Goal: Task Accomplishment & Management: Use online tool/utility

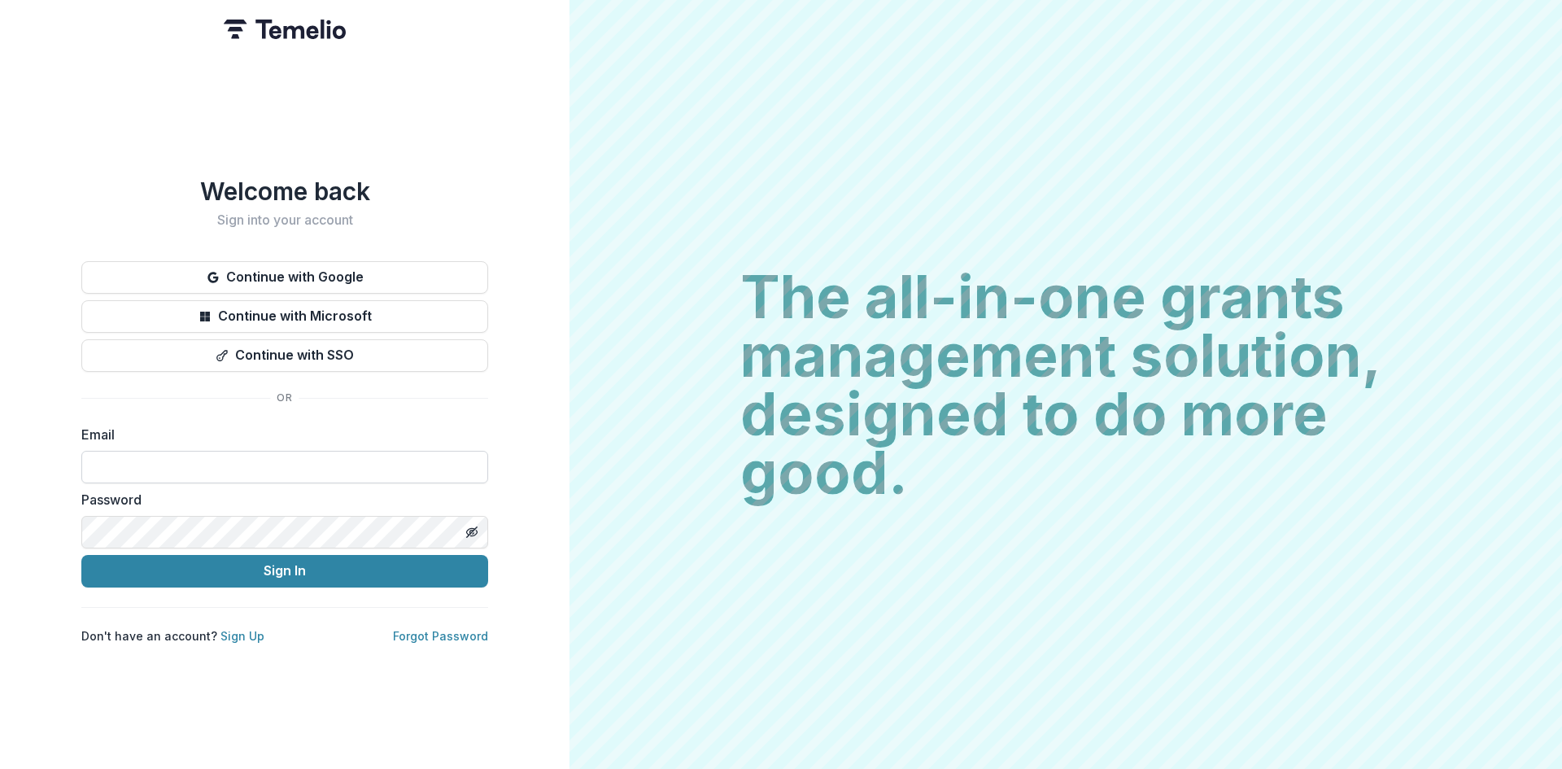
type input "**********"
click at [264, 565] on button "Sign In" at bounding box center [284, 571] width 407 height 33
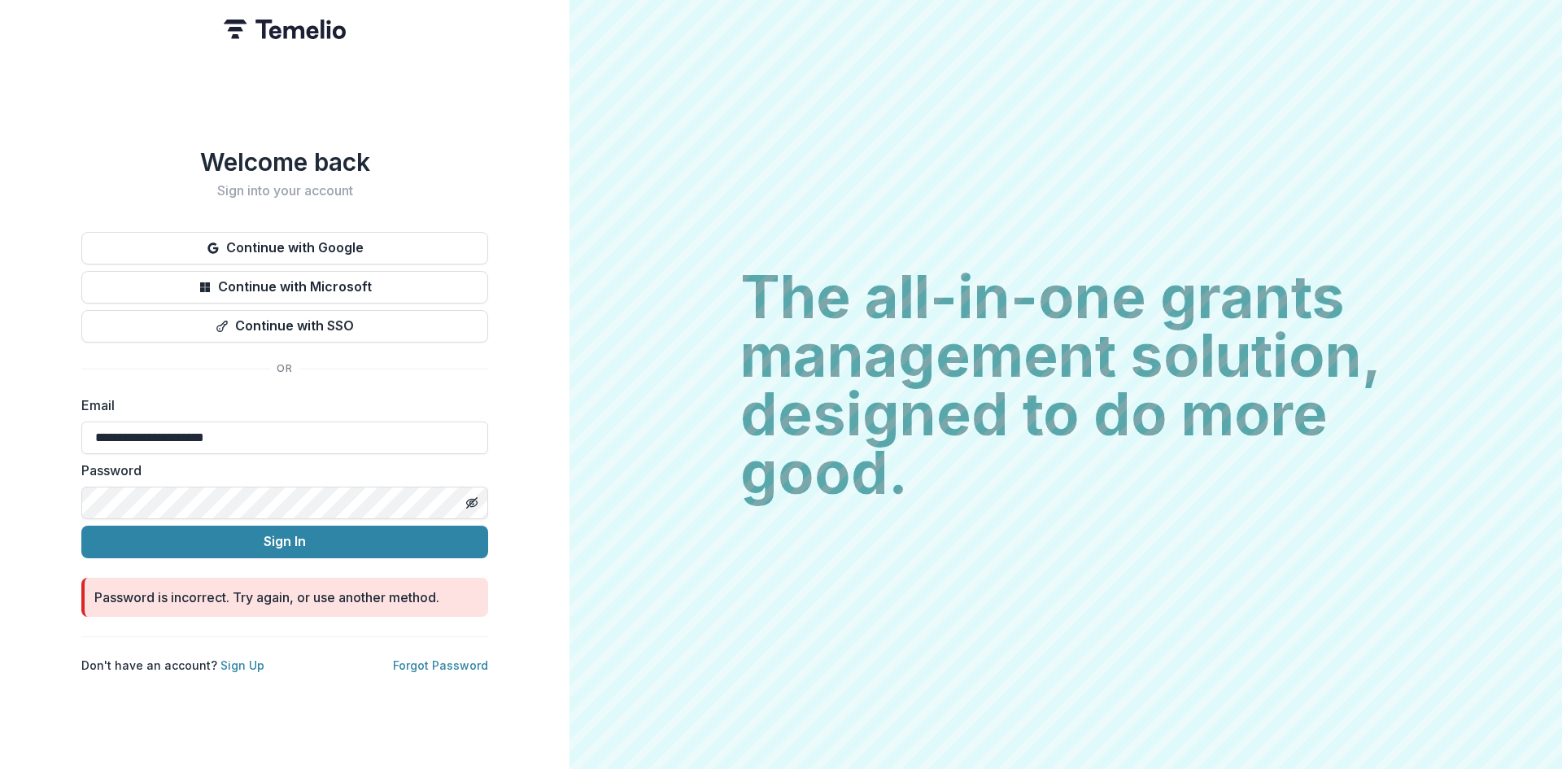
click at [46, 495] on div "**********" at bounding box center [284, 384] width 569 height 769
click at [470, 499] on icon "Toggle password visibility" at bounding box center [471, 502] width 8 height 7
click at [177, 529] on button "Sign In" at bounding box center [284, 541] width 407 height 33
click at [30, 493] on div "**********" at bounding box center [284, 384] width 569 height 769
click at [125, 534] on button "Sign In" at bounding box center [284, 541] width 407 height 33
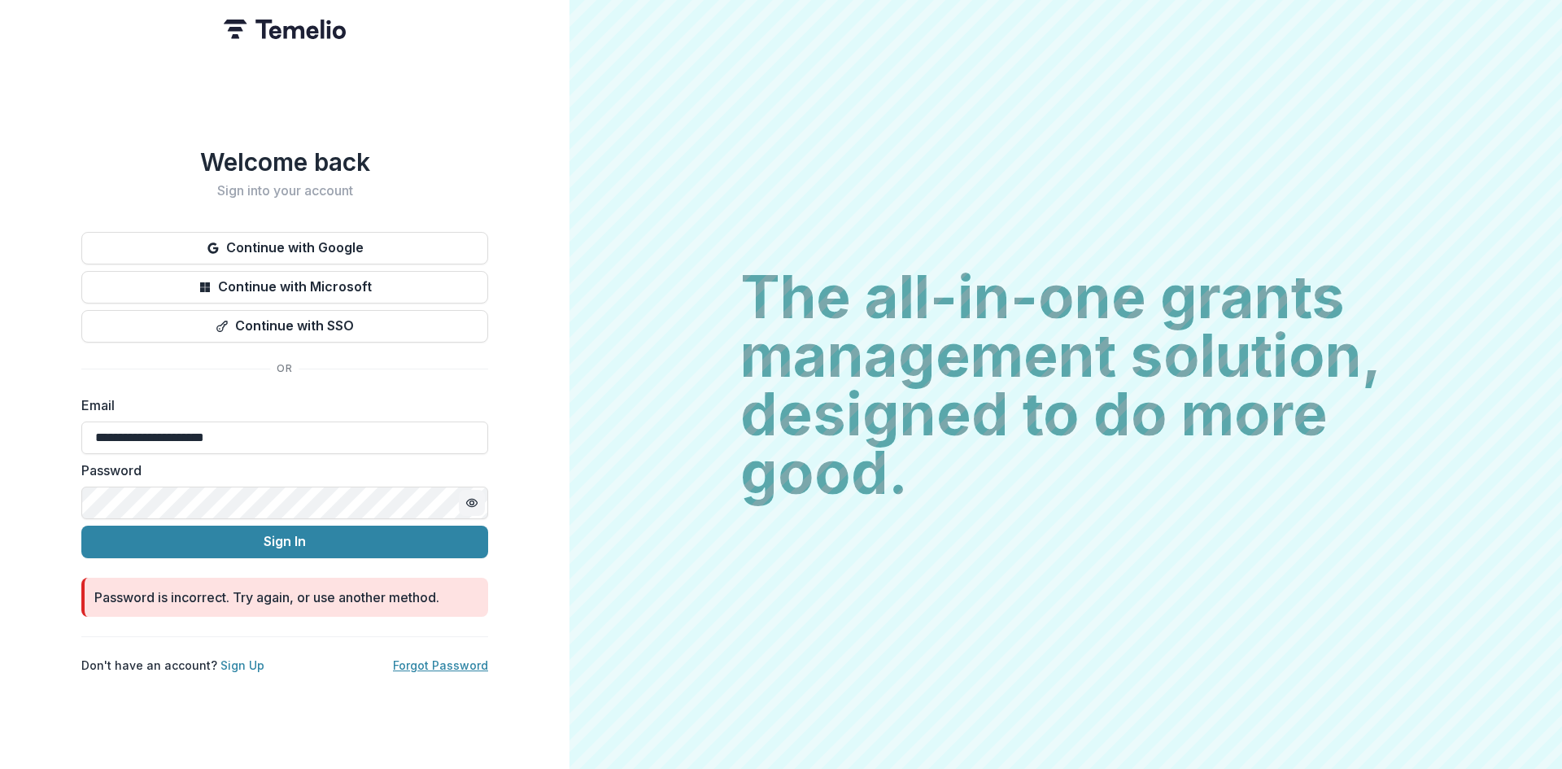
click at [443, 661] on link "Forgot Password" at bounding box center [440, 665] width 95 height 14
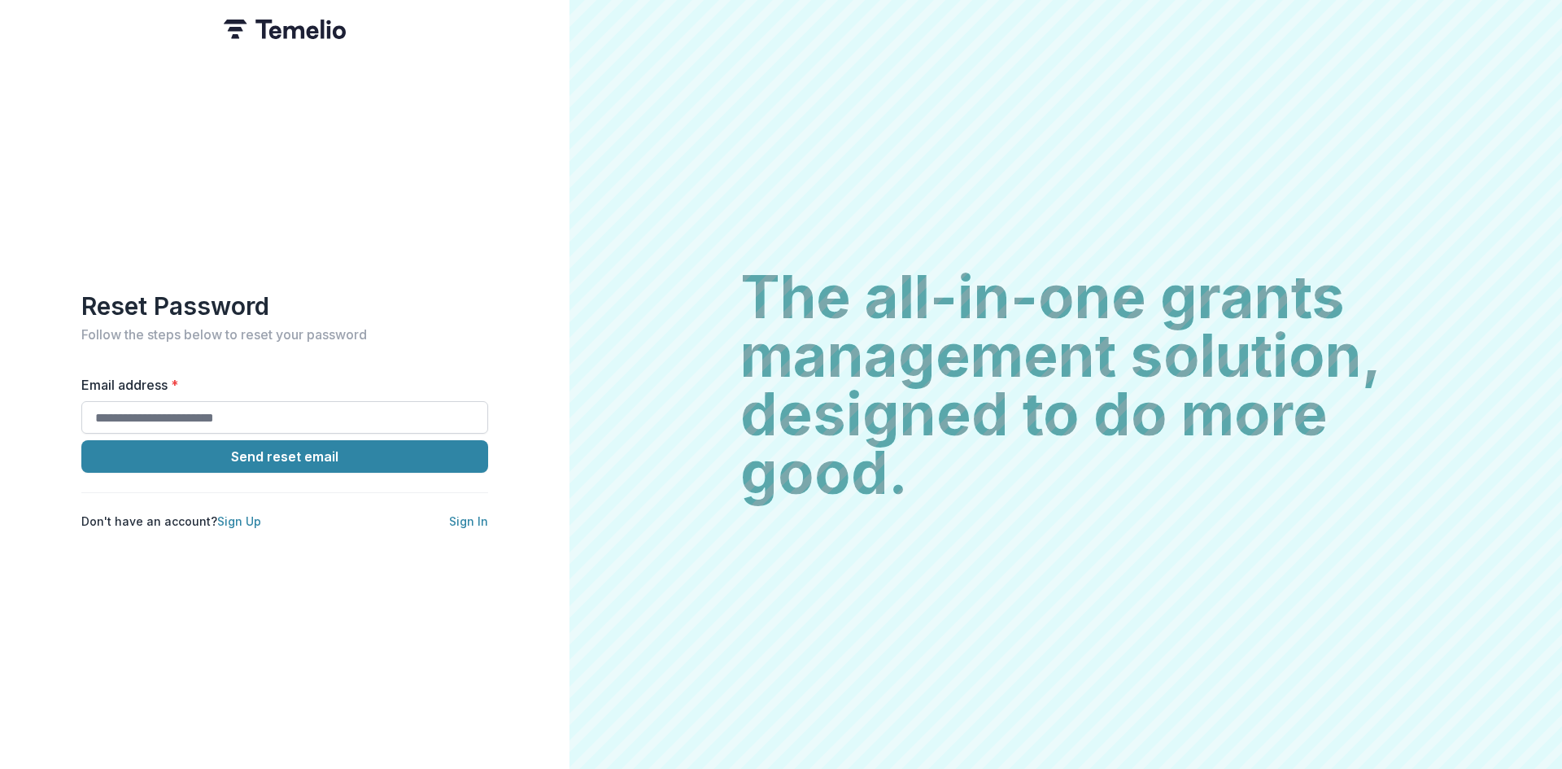
drag, startPoint x: 244, startPoint y: 408, endPoint x: 246, endPoint y: 418, distance: 10.1
click at [244, 408] on input "Email address *" at bounding box center [284, 417] width 407 height 33
type input "**********"
click at [248, 449] on button "Send reset email" at bounding box center [284, 456] width 407 height 33
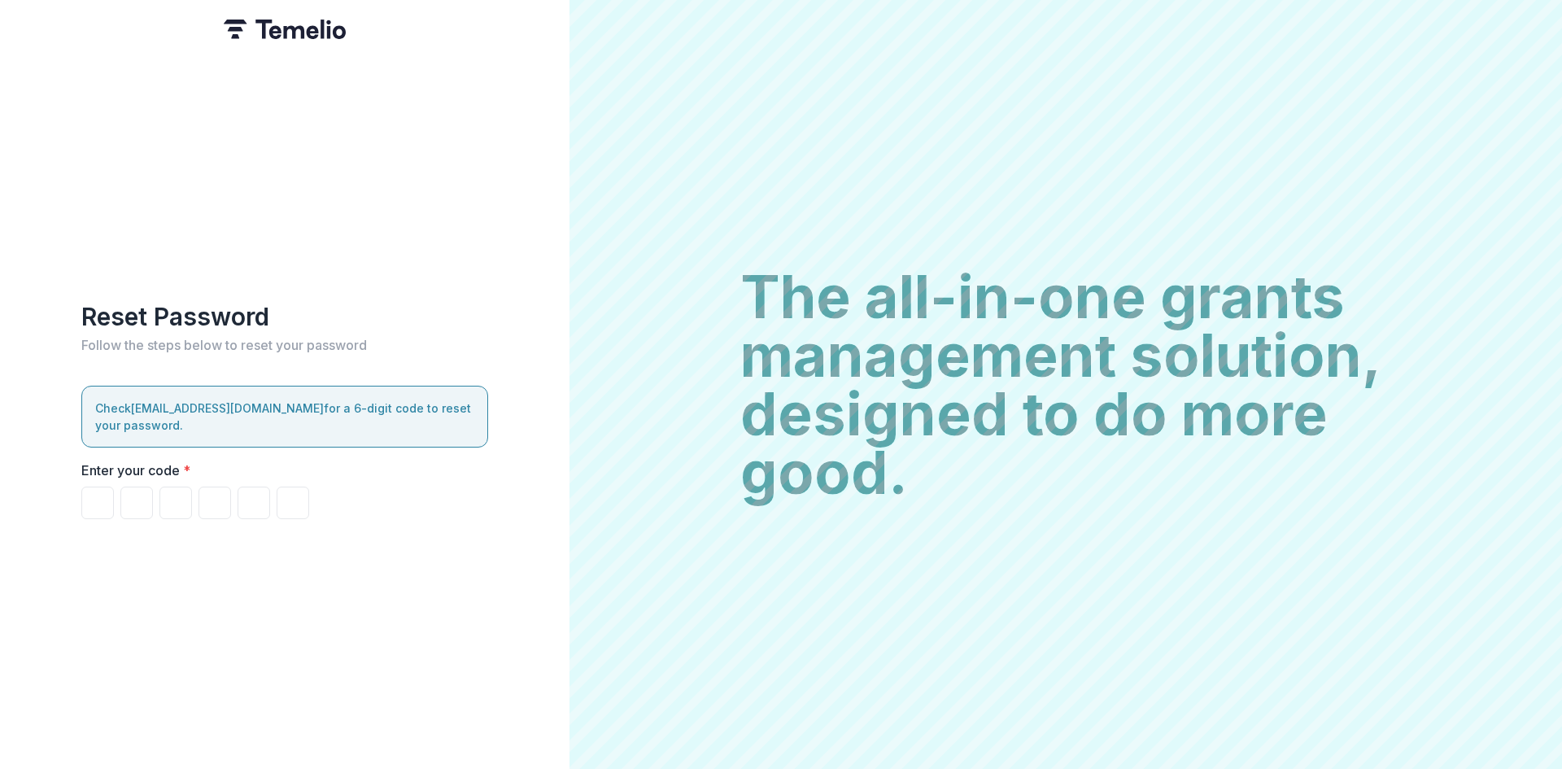
type input "*"
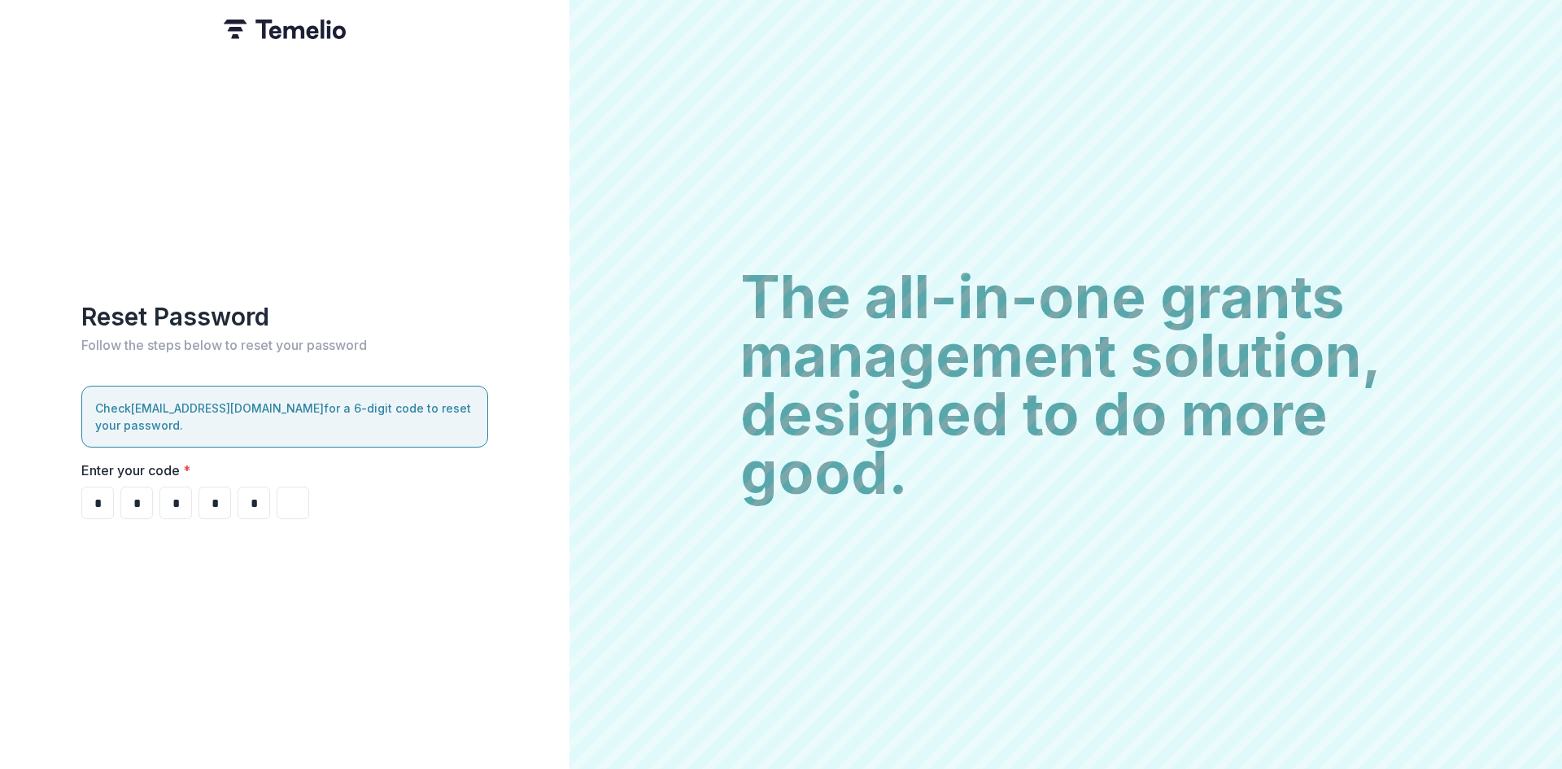
type input "*"
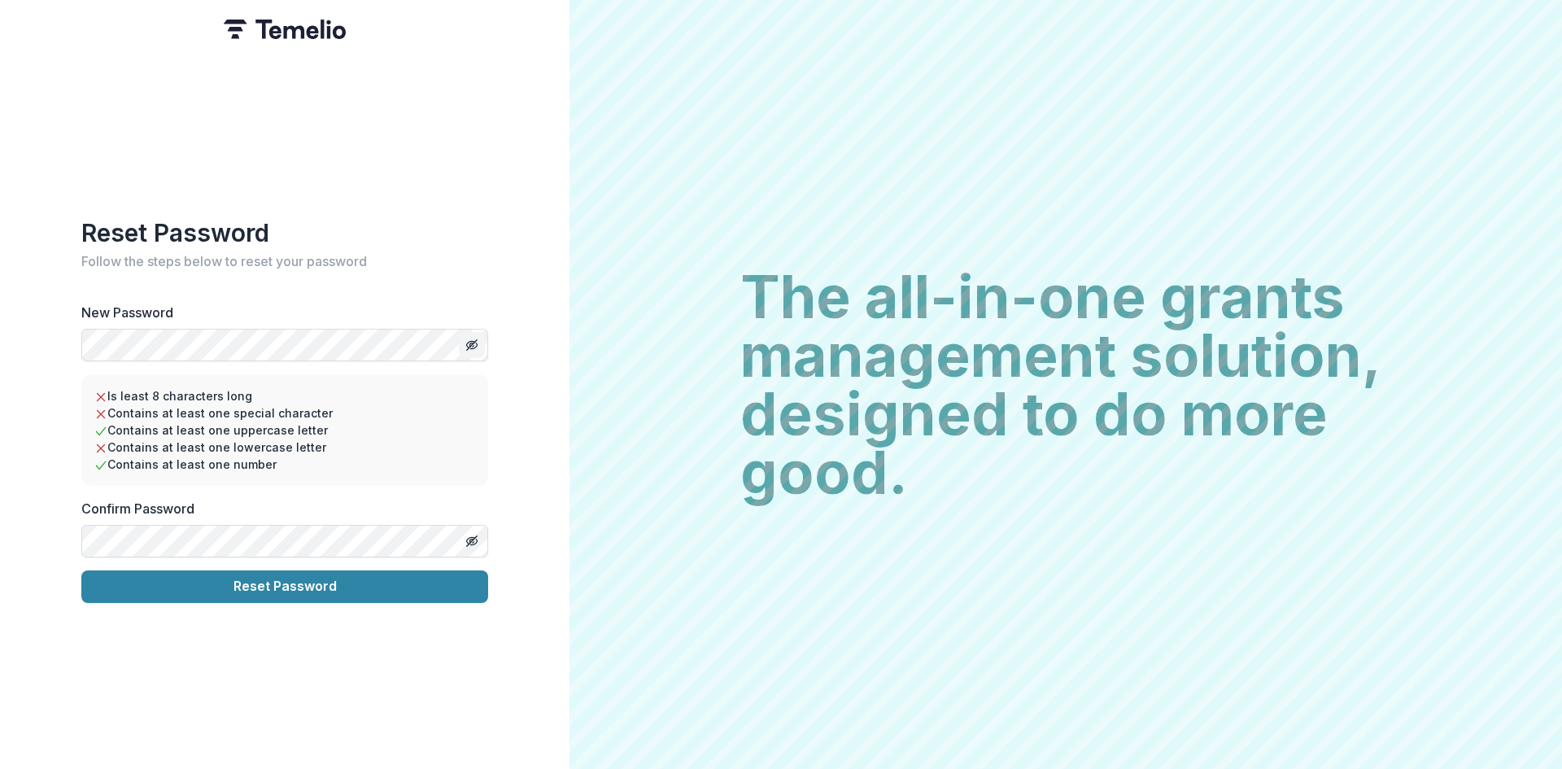
click at [474, 342] on icon "Toggle password visibility" at bounding box center [471, 344] width 13 height 13
click at [478, 540] on icon "Toggle password visibility" at bounding box center [471, 540] width 13 height 13
click at [1261, 768] on html "Reset Password Follow the steps below to reset your password New Password Is le…" at bounding box center [781, 384] width 1562 height 769
click at [311, 570] on button "Reset Password" at bounding box center [284, 586] width 407 height 33
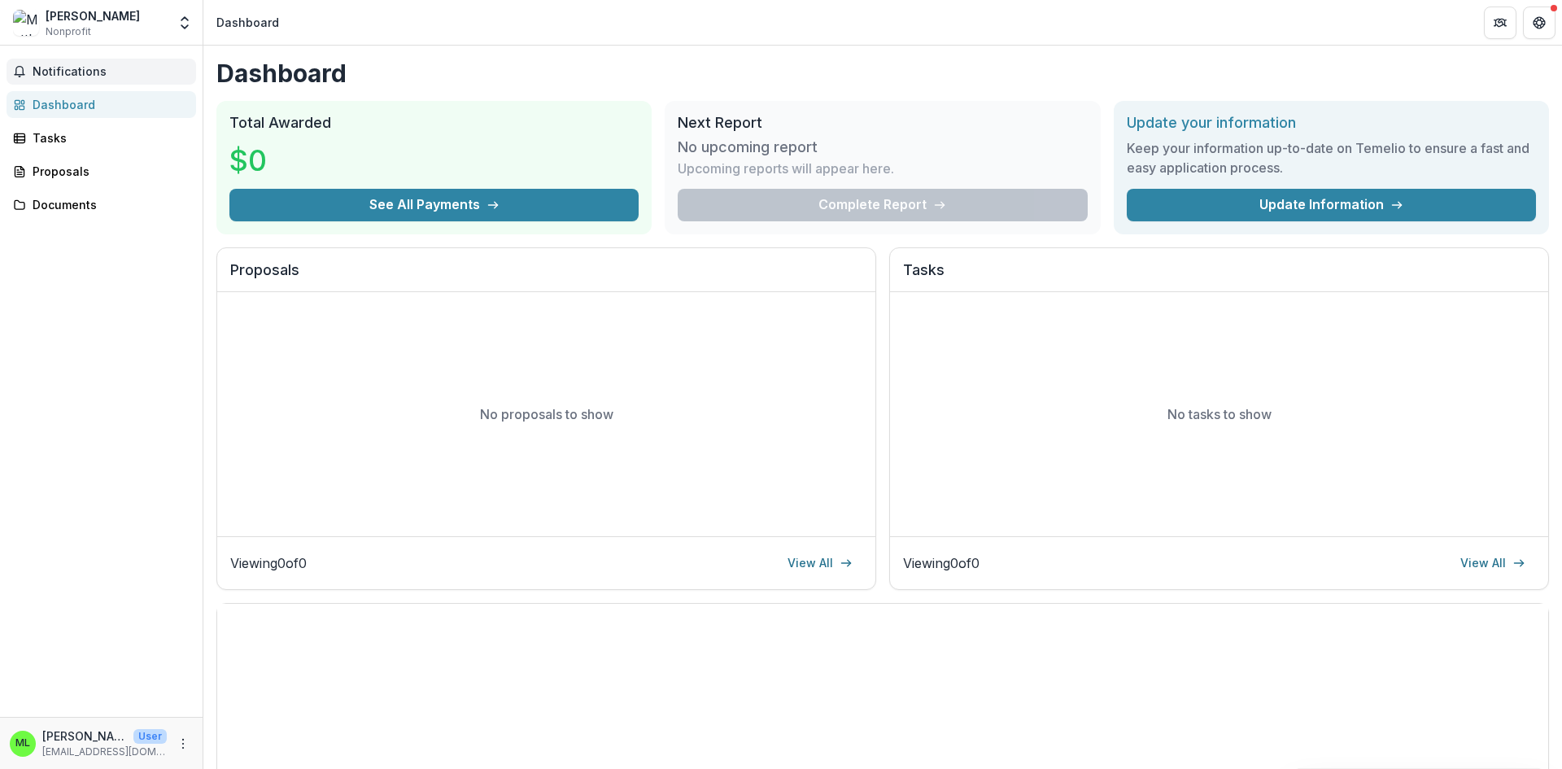
click at [50, 69] on span "Notifications" at bounding box center [111, 72] width 157 height 14
click at [44, 202] on div "Documents" at bounding box center [108, 204] width 150 height 17
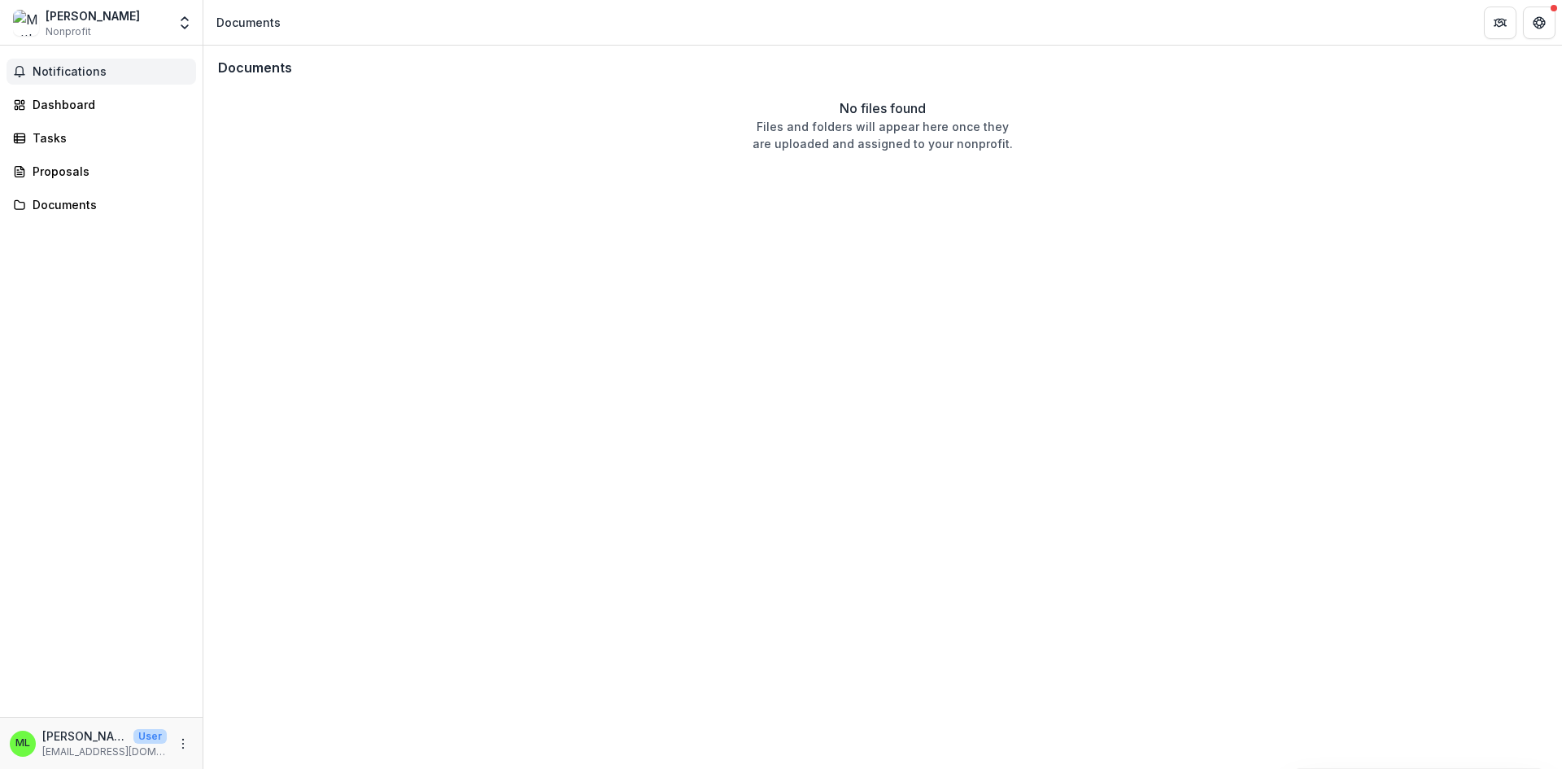
click at [71, 76] on span "Notifications" at bounding box center [111, 72] width 157 height 14
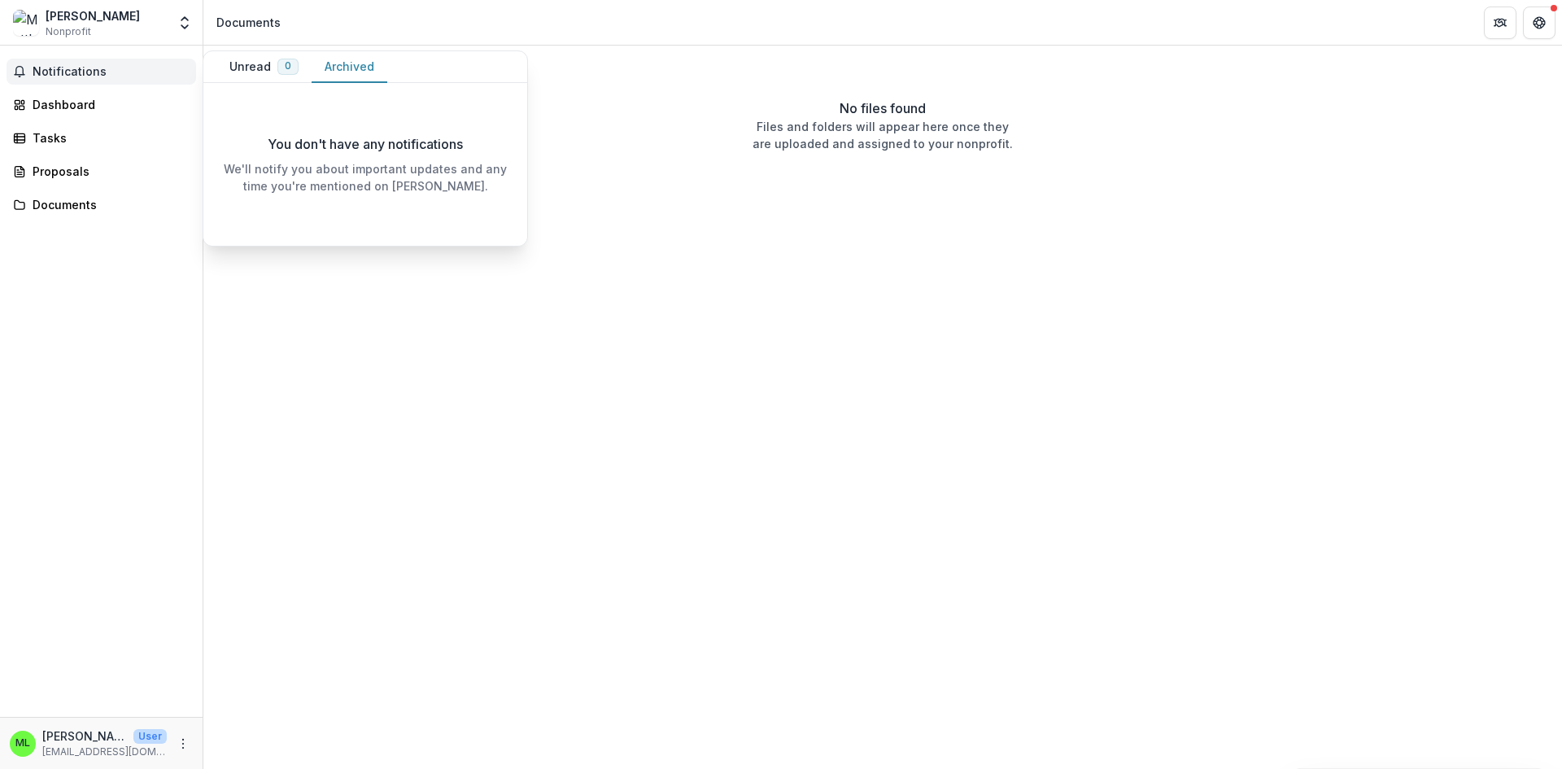
click at [344, 65] on button "Archived" at bounding box center [350, 67] width 76 height 32
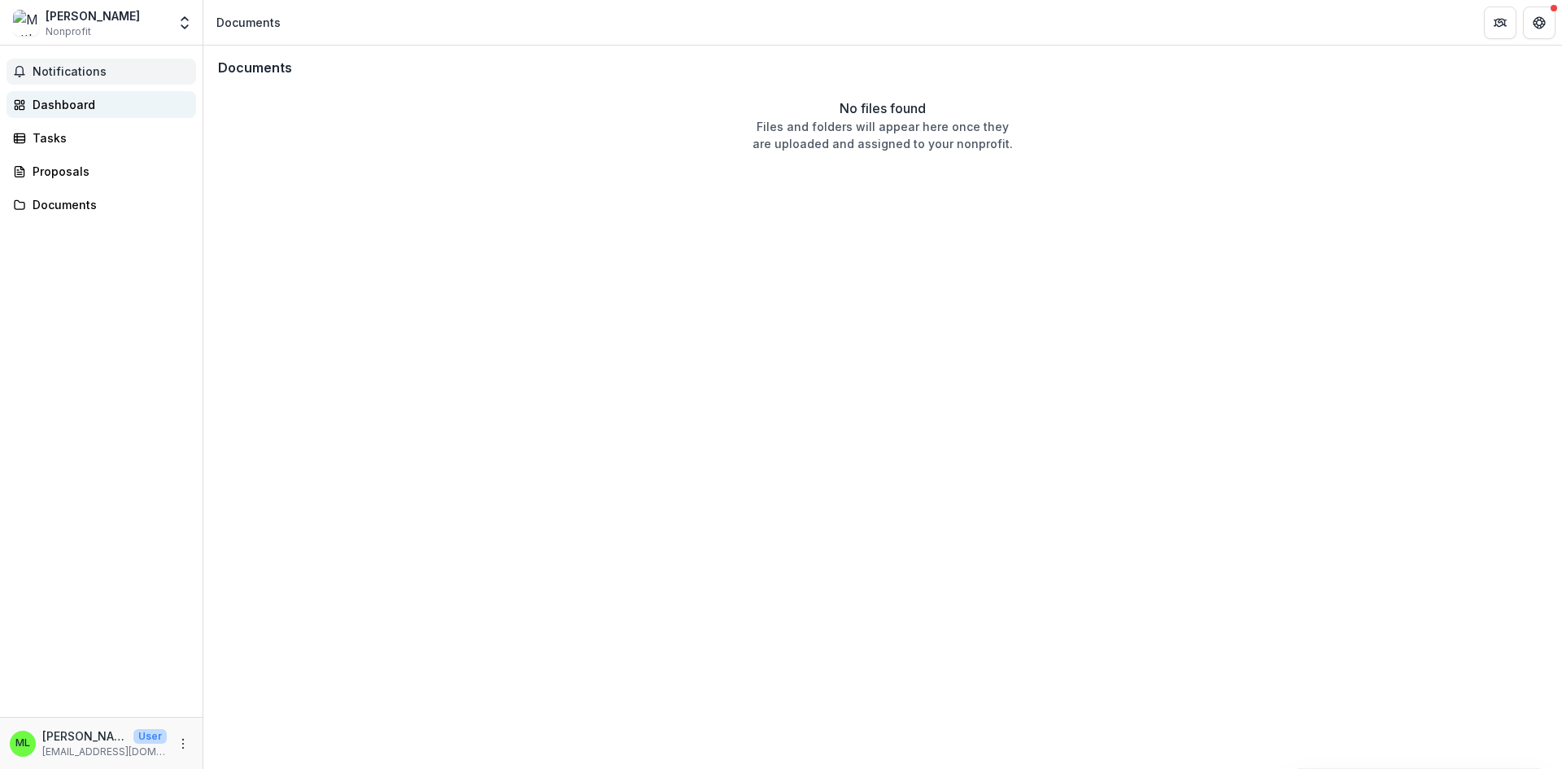
click at [63, 106] on div "Dashboard" at bounding box center [108, 104] width 150 height 17
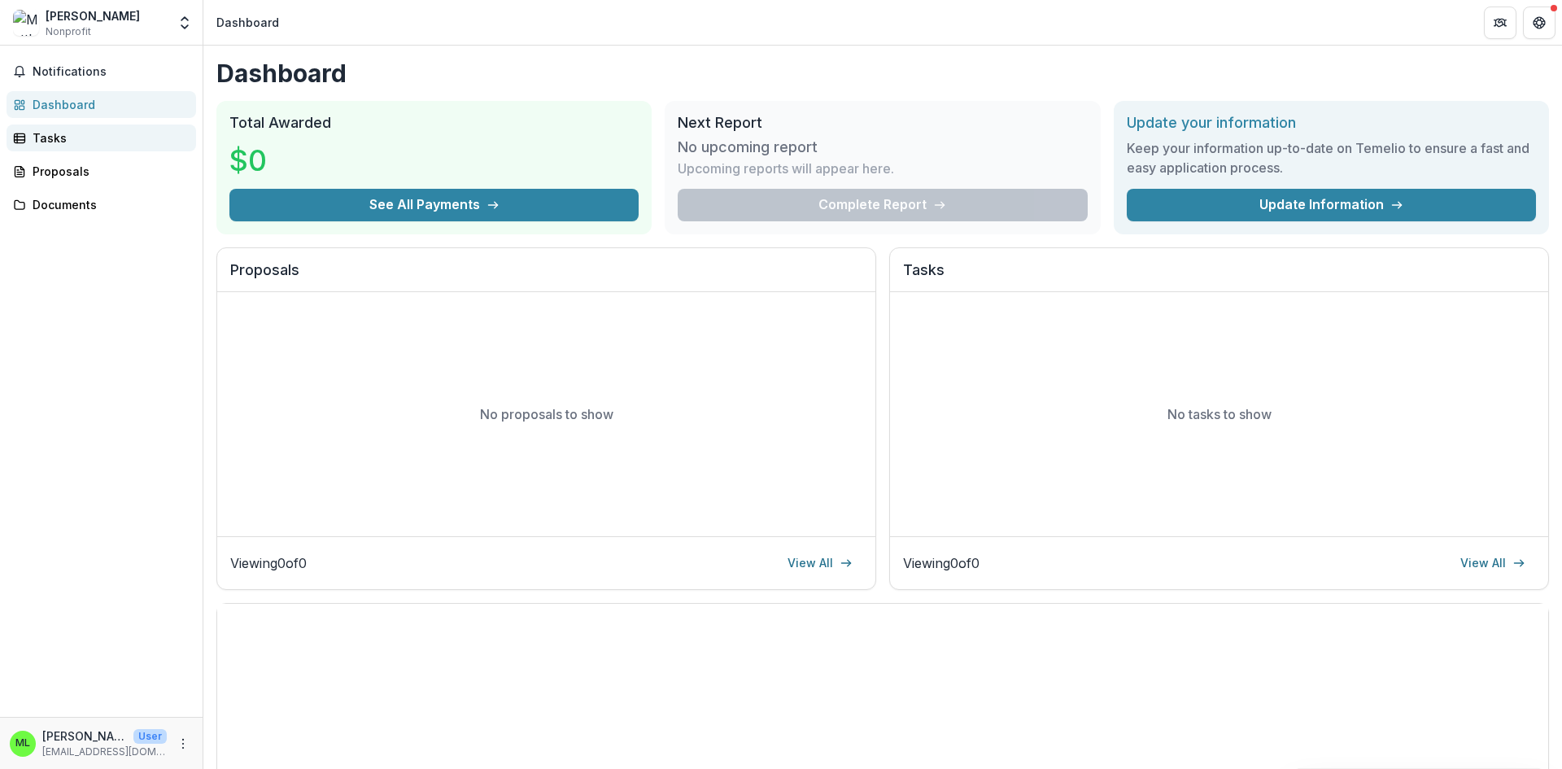
click at [46, 140] on div "Tasks" at bounding box center [108, 137] width 150 height 17
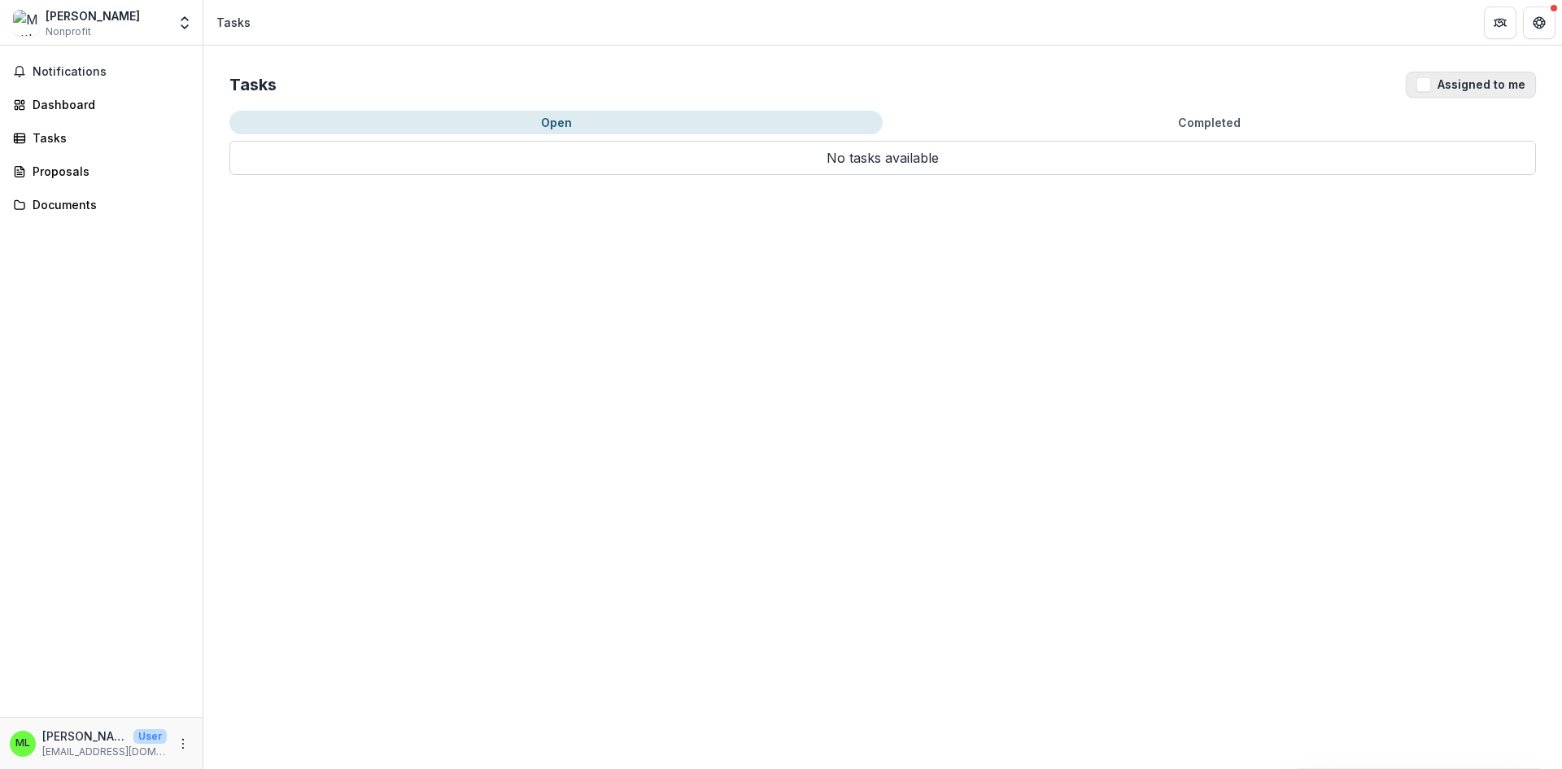
click at [1466, 85] on button "Assigned to me" at bounding box center [1471, 85] width 130 height 26
click at [547, 120] on button "Open" at bounding box center [555, 123] width 653 height 24
click at [857, 158] on p "No tasks available" at bounding box center [882, 158] width 1306 height 34
click at [56, 176] on div "Proposals" at bounding box center [108, 171] width 150 height 17
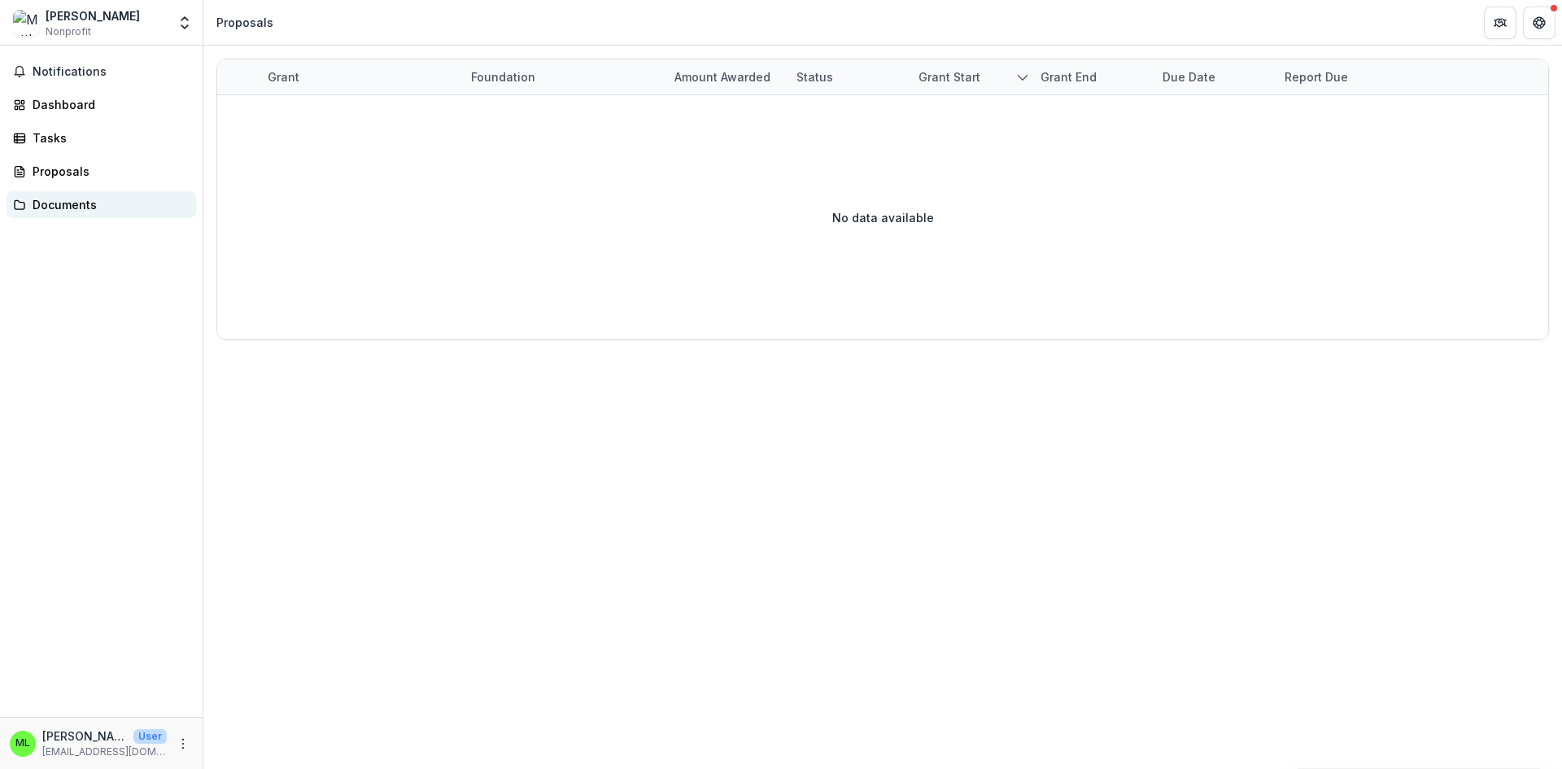
click at [66, 206] on div "Documents" at bounding box center [108, 204] width 150 height 17
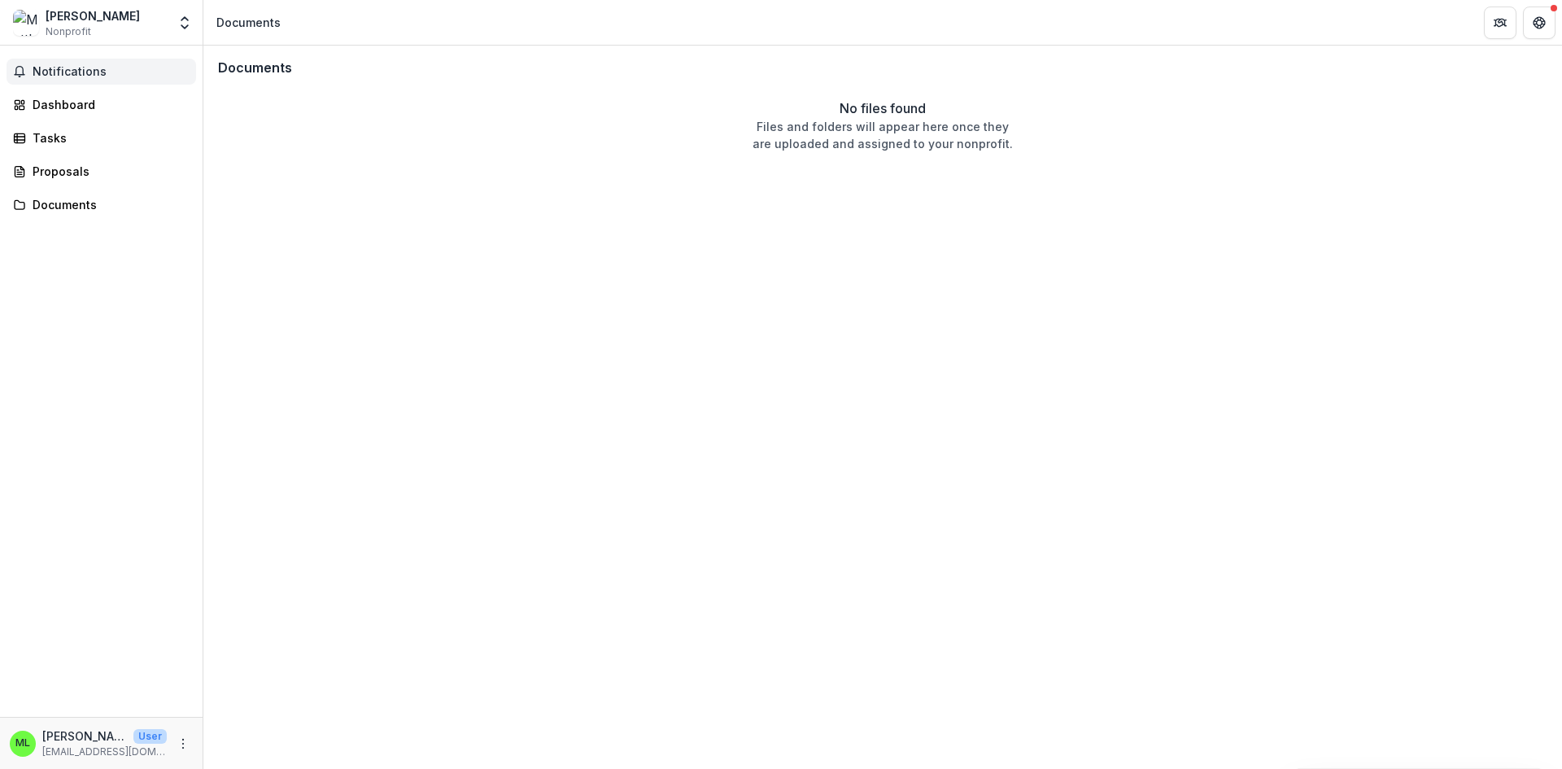
click at [34, 69] on span "Notifications" at bounding box center [111, 72] width 157 height 14
click at [181, 28] on icon "Open entity switcher" at bounding box center [185, 23] width 16 height 16
click at [55, 90] on link "Settings" at bounding box center [101, 89] width 195 height 27
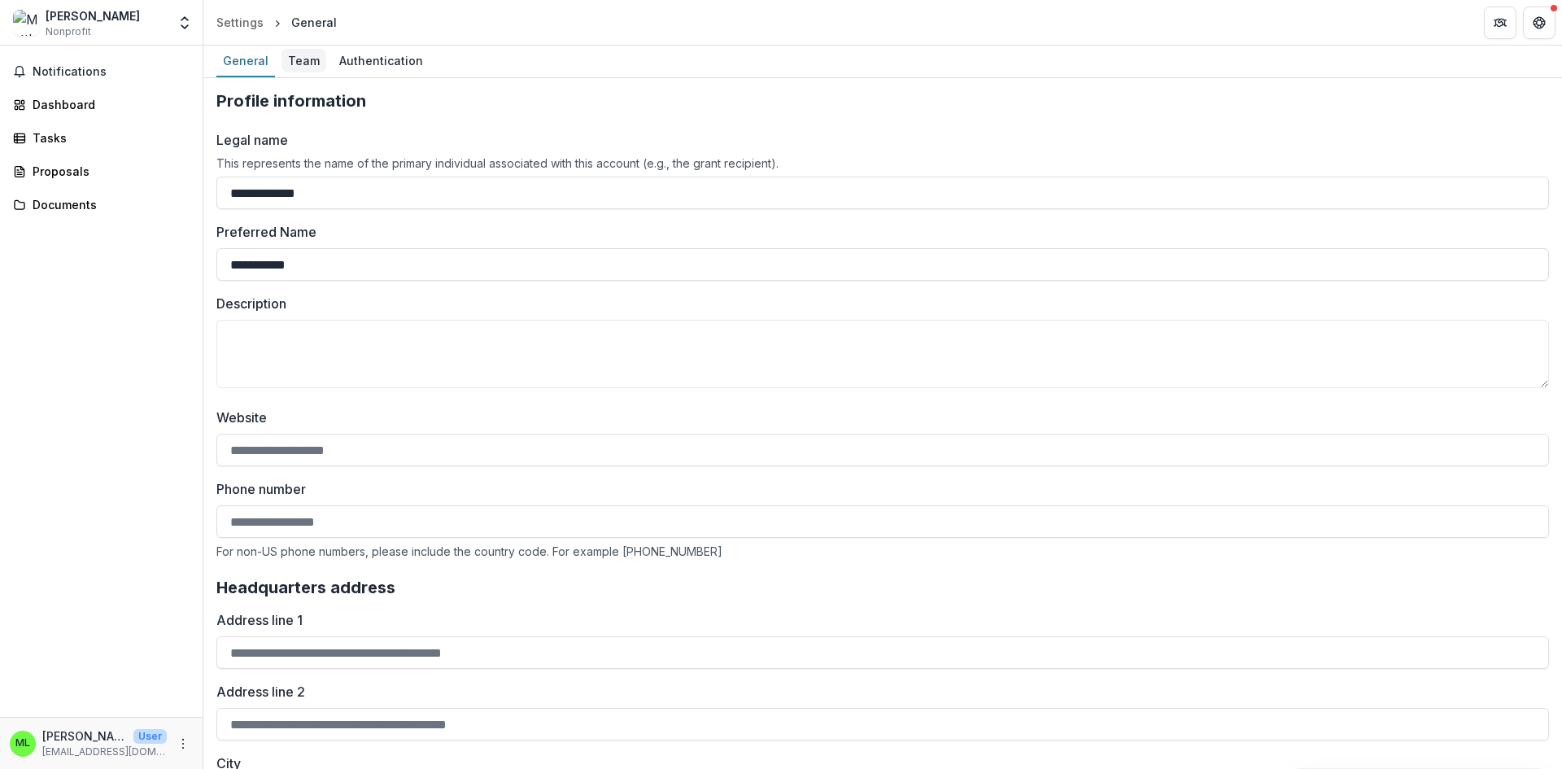
click at [303, 66] on div "Team" at bounding box center [303, 61] width 45 height 24
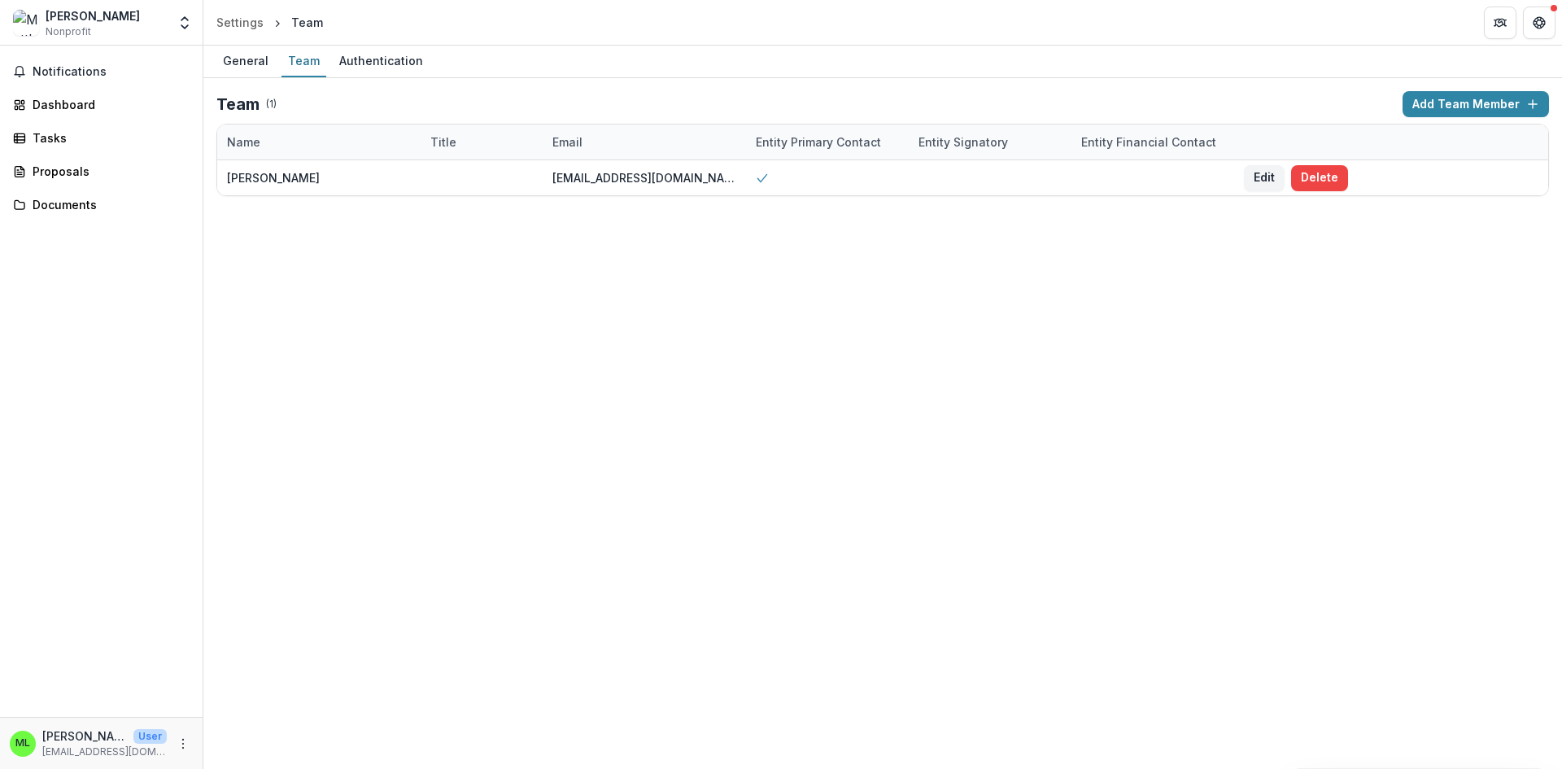
click at [305, 20] on div "Team" at bounding box center [307, 22] width 32 height 17
click at [72, 72] on span "Notifications" at bounding box center [111, 72] width 157 height 14
click at [47, 107] on div "Dashboard" at bounding box center [108, 104] width 150 height 17
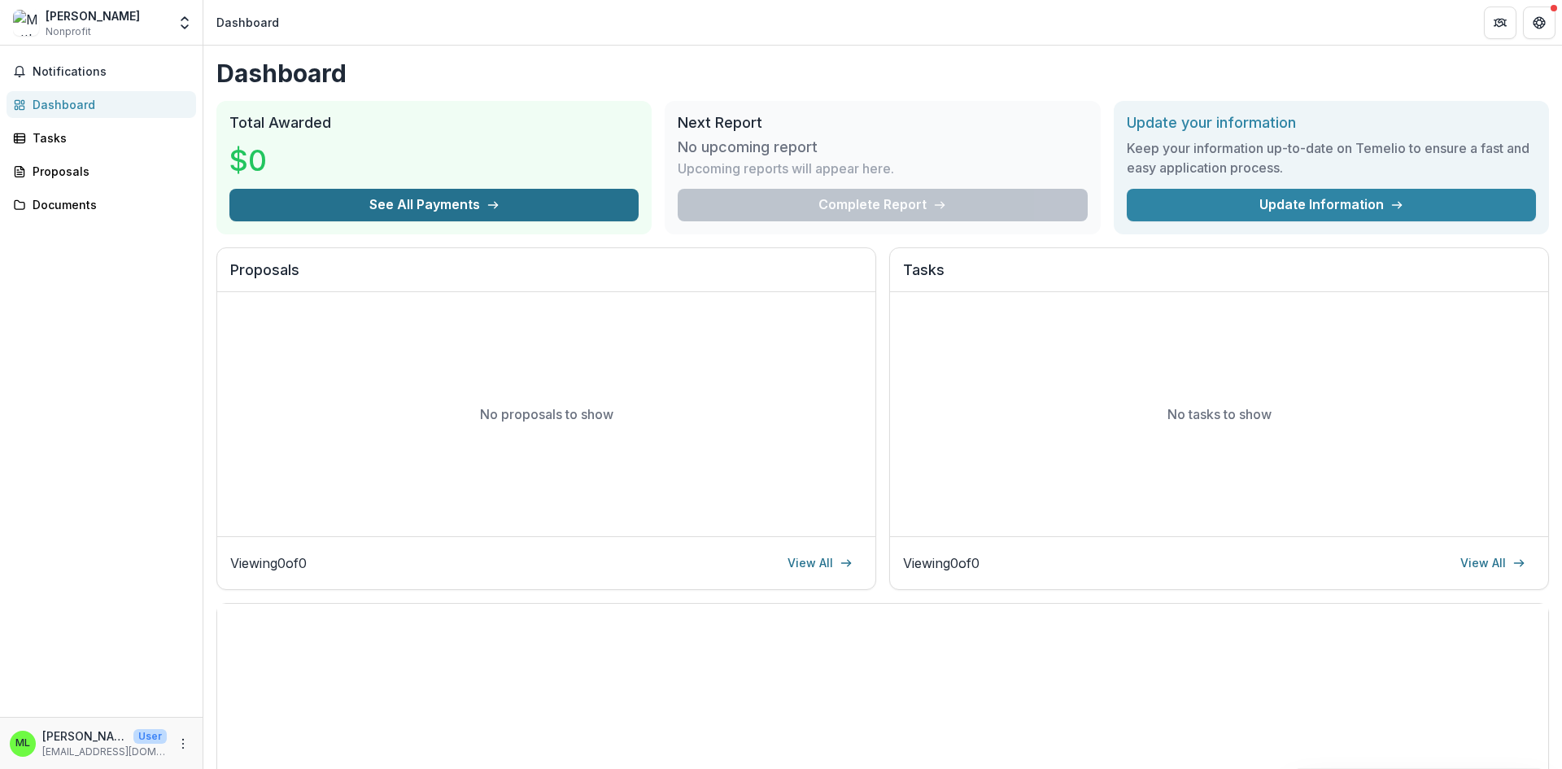
click at [368, 202] on button "See All Payments" at bounding box center [433, 205] width 409 height 33
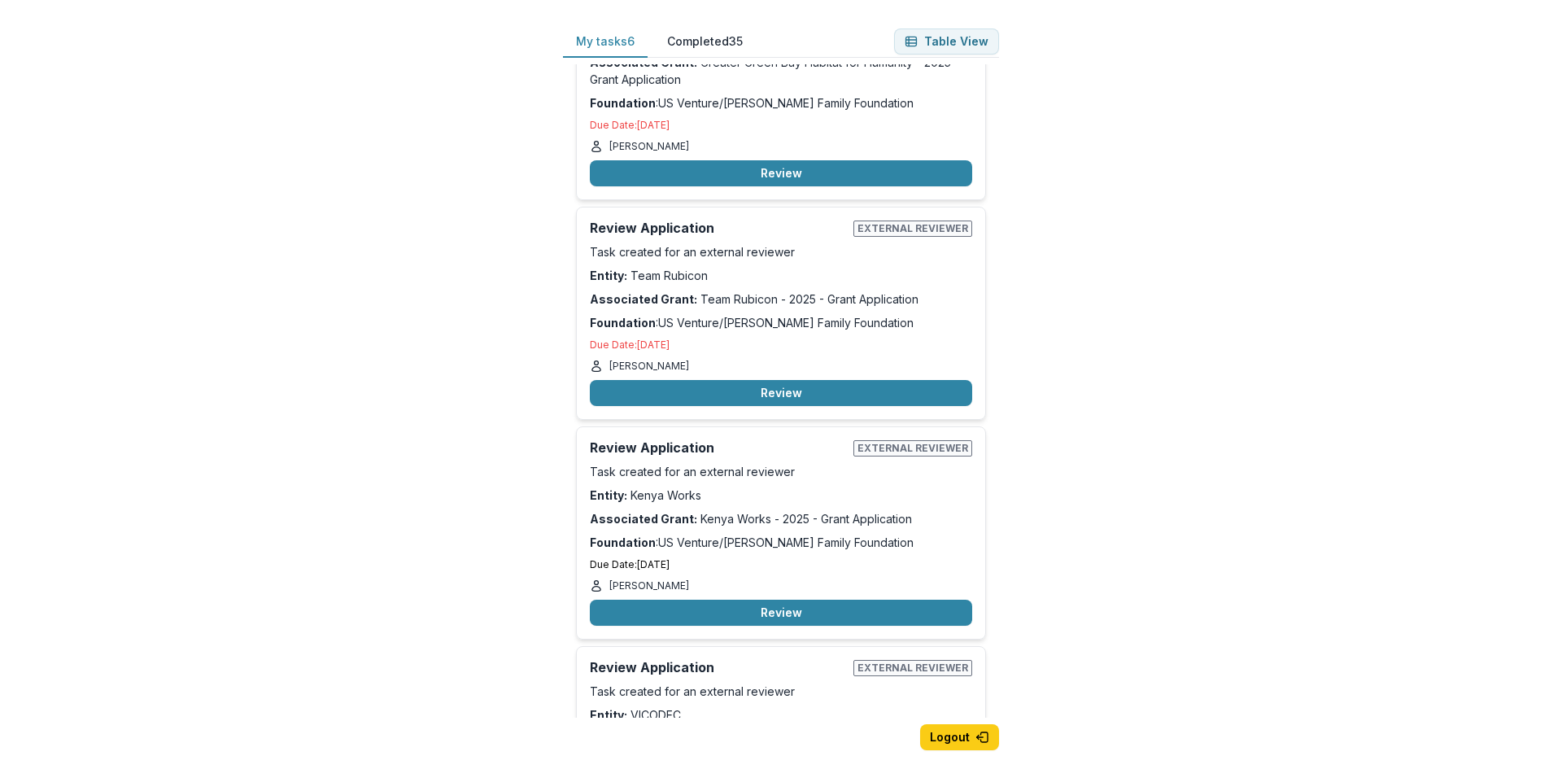
scroll to position [735, 0]
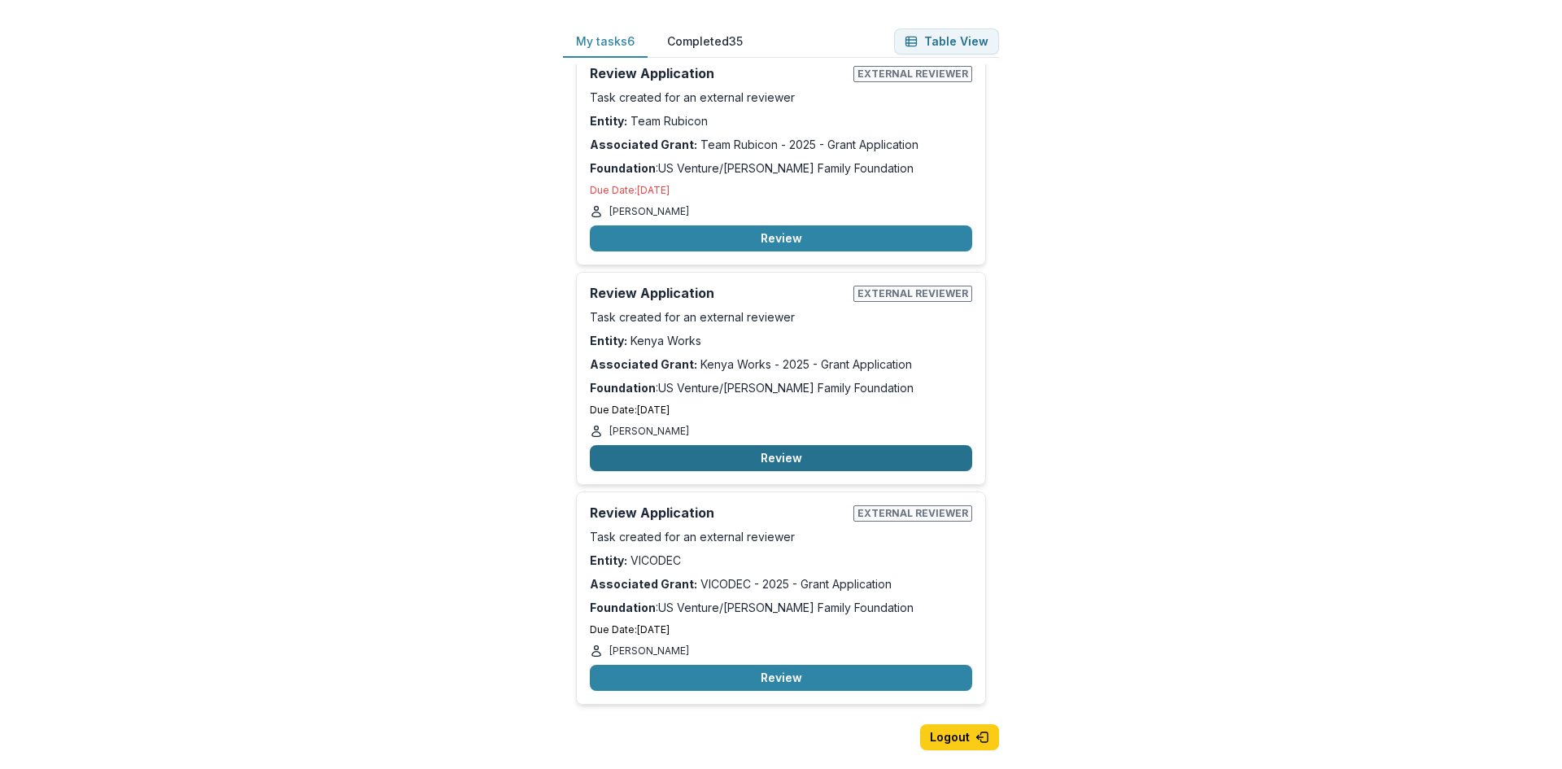
click at [766, 456] on button "Review" at bounding box center [781, 458] width 382 height 26
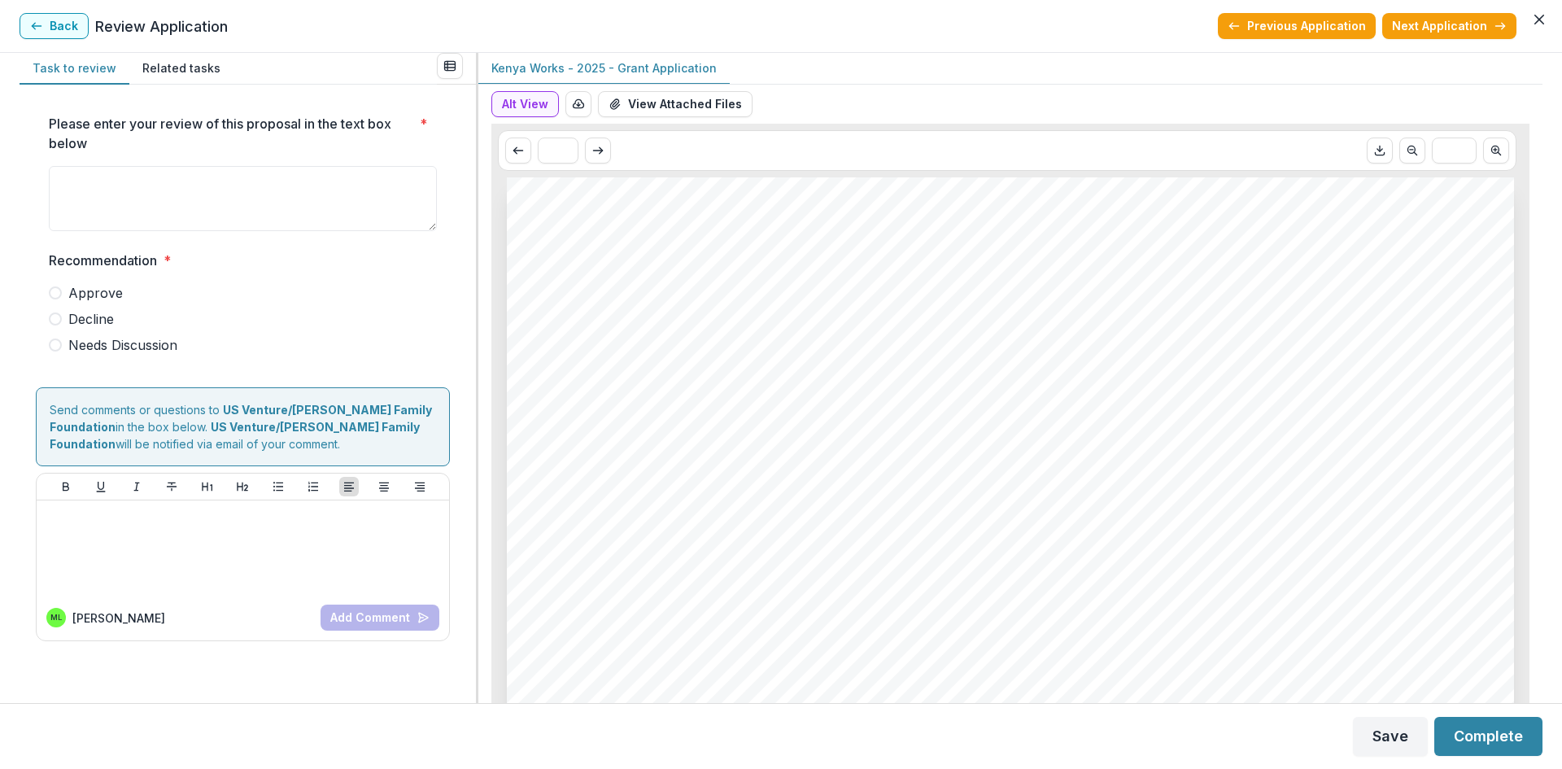
click at [62, 293] on label "Approve" at bounding box center [243, 293] width 388 height 20
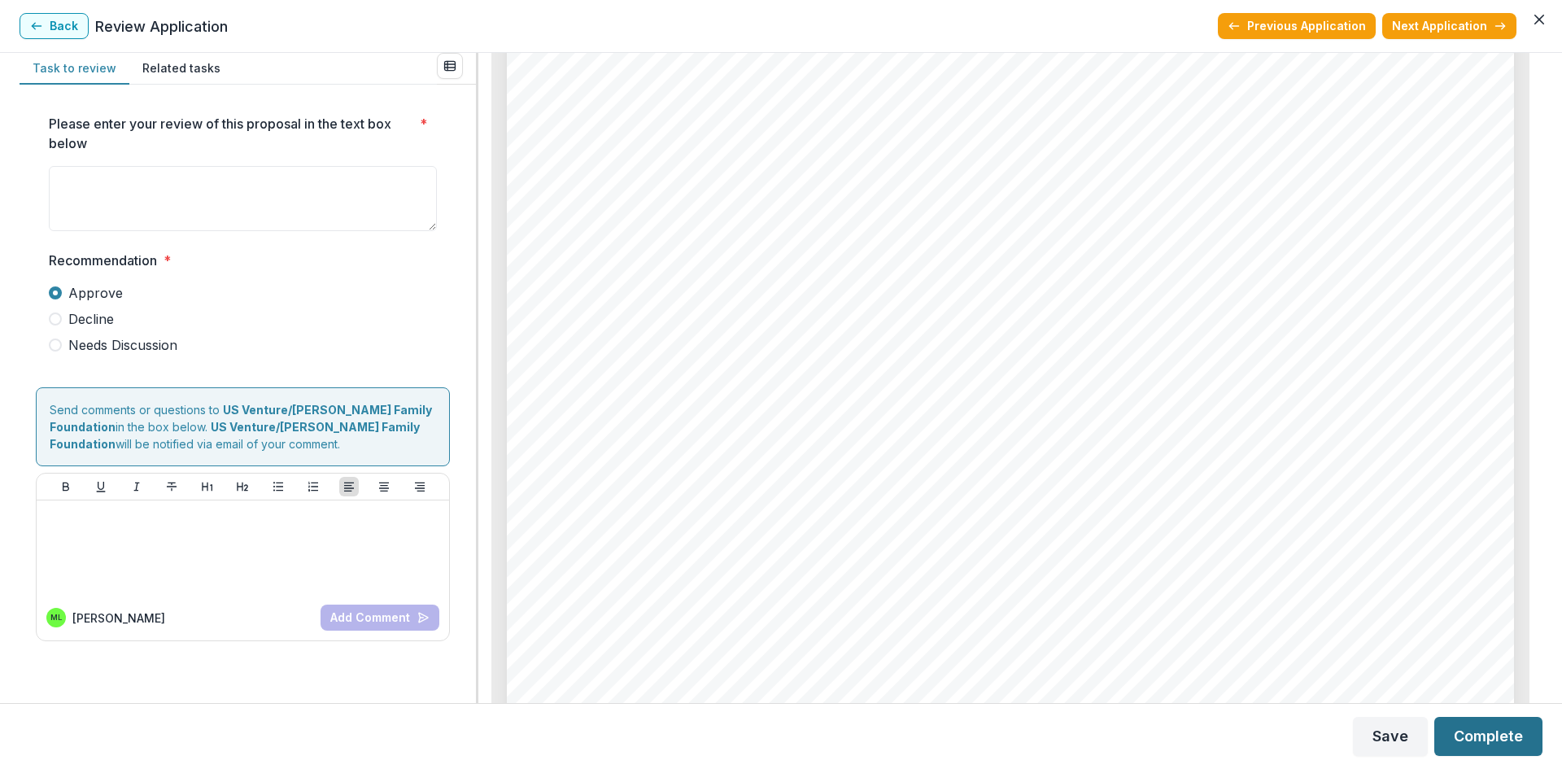
click at [1493, 732] on button "Complete" at bounding box center [1488, 736] width 108 height 39
type textarea "*"
type textarea "**********"
click at [1483, 728] on button "Complete" at bounding box center [1488, 736] width 108 height 39
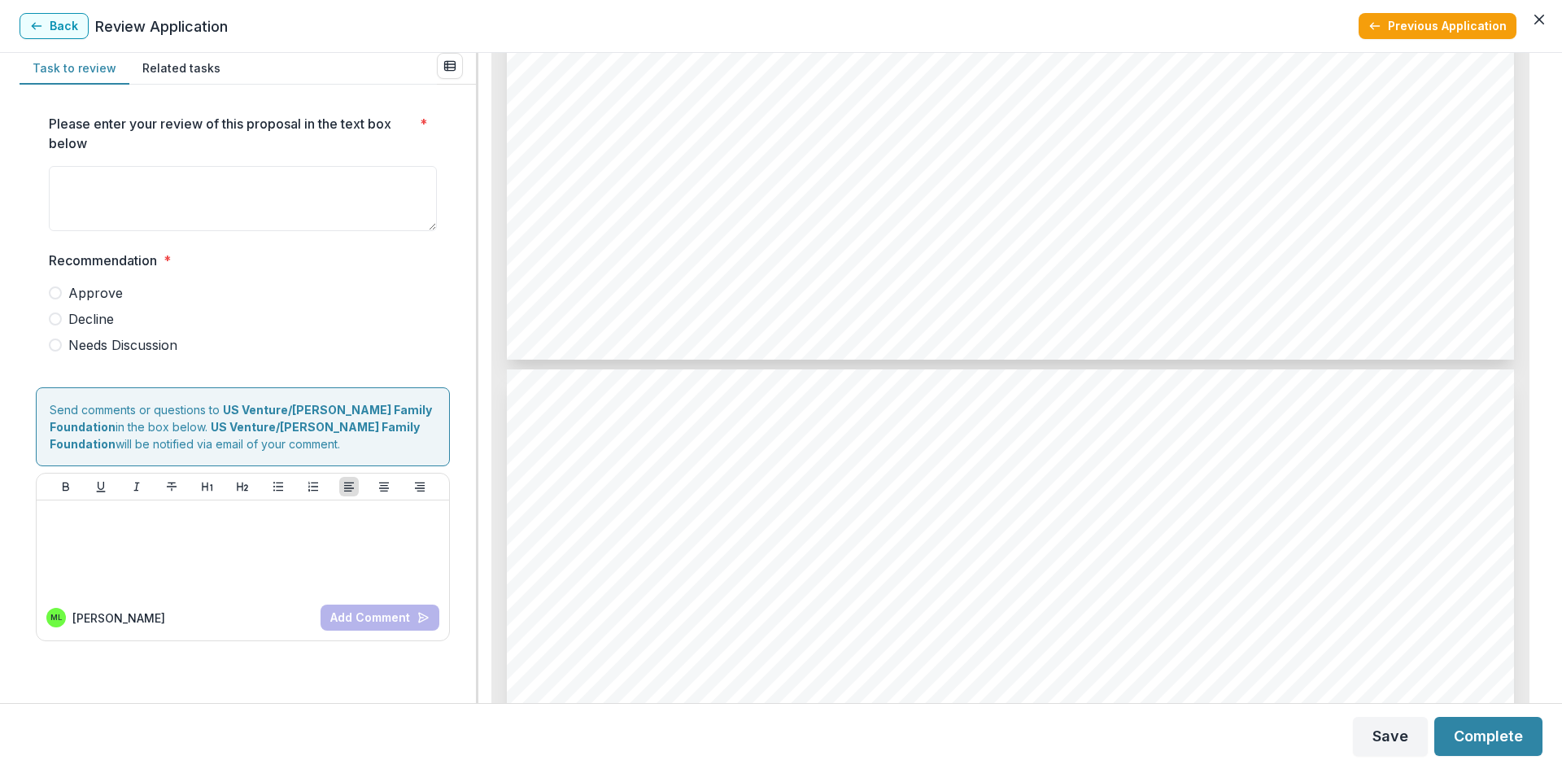
scroll to position [5857, 0]
click at [88, 175] on textarea "Please enter your review of this proposal in the text box below *" at bounding box center [243, 198] width 388 height 65
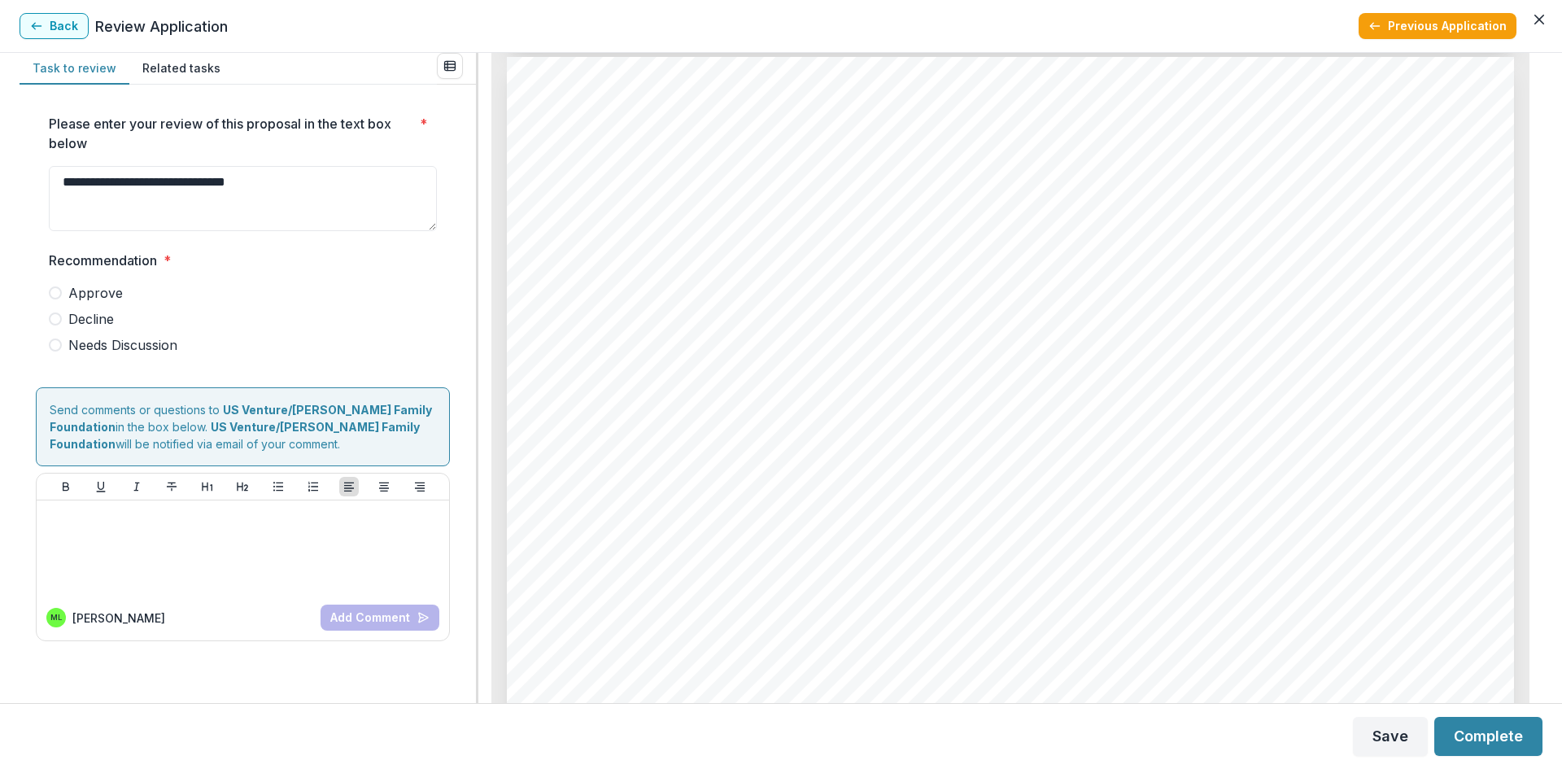
type textarea "**********"
click at [59, 288] on span at bounding box center [55, 292] width 13 height 13
click at [1485, 735] on button "Complete" at bounding box center [1488, 736] width 108 height 39
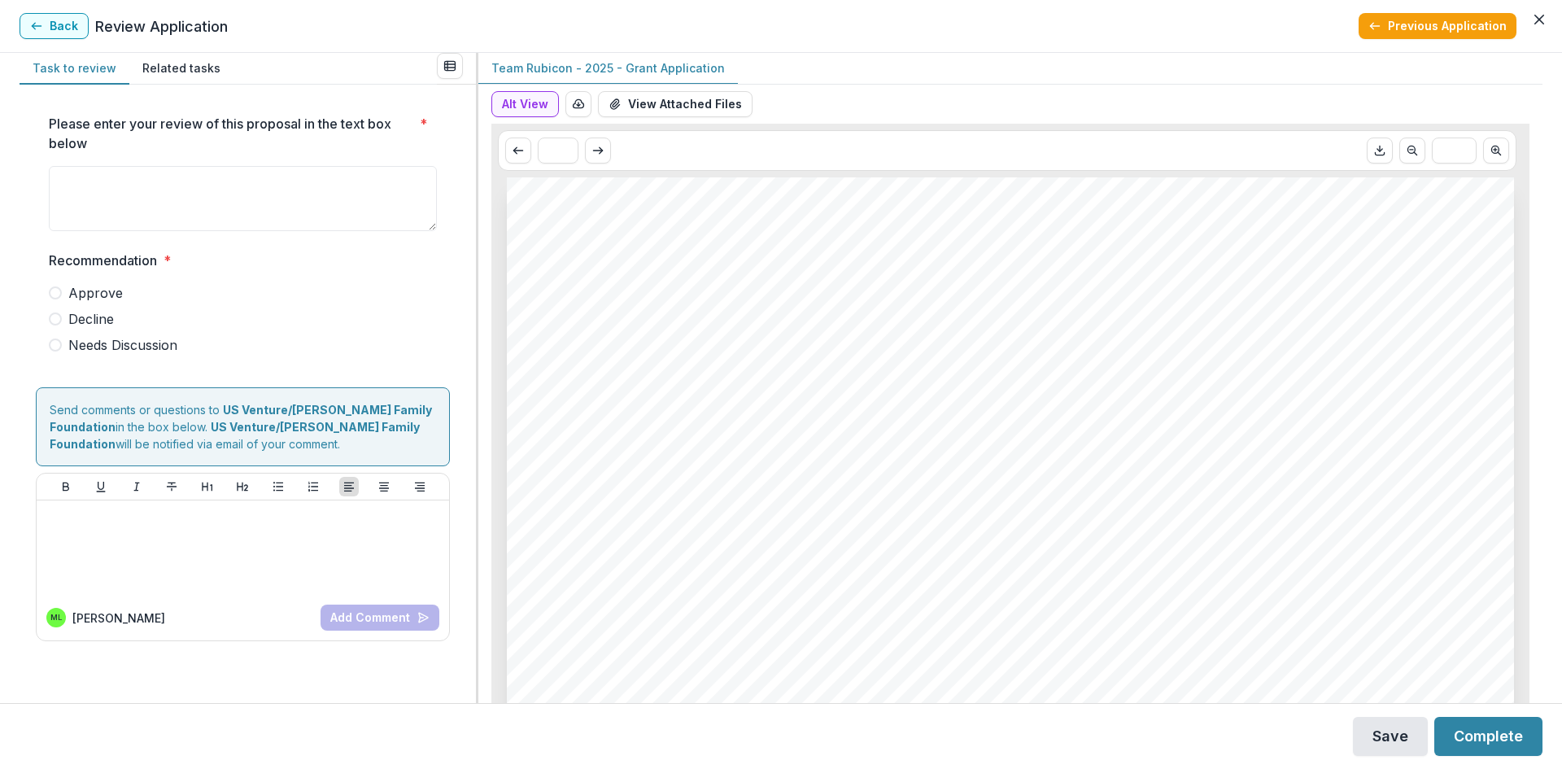
drag, startPoint x: 1397, startPoint y: 737, endPoint x: 1385, endPoint y: 733, distance: 12.1
click at [1397, 739] on button "Save" at bounding box center [1390, 736] width 75 height 39
click at [1541, 15] on icon "Close" at bounding box center [1539, 20] width 10 height 10
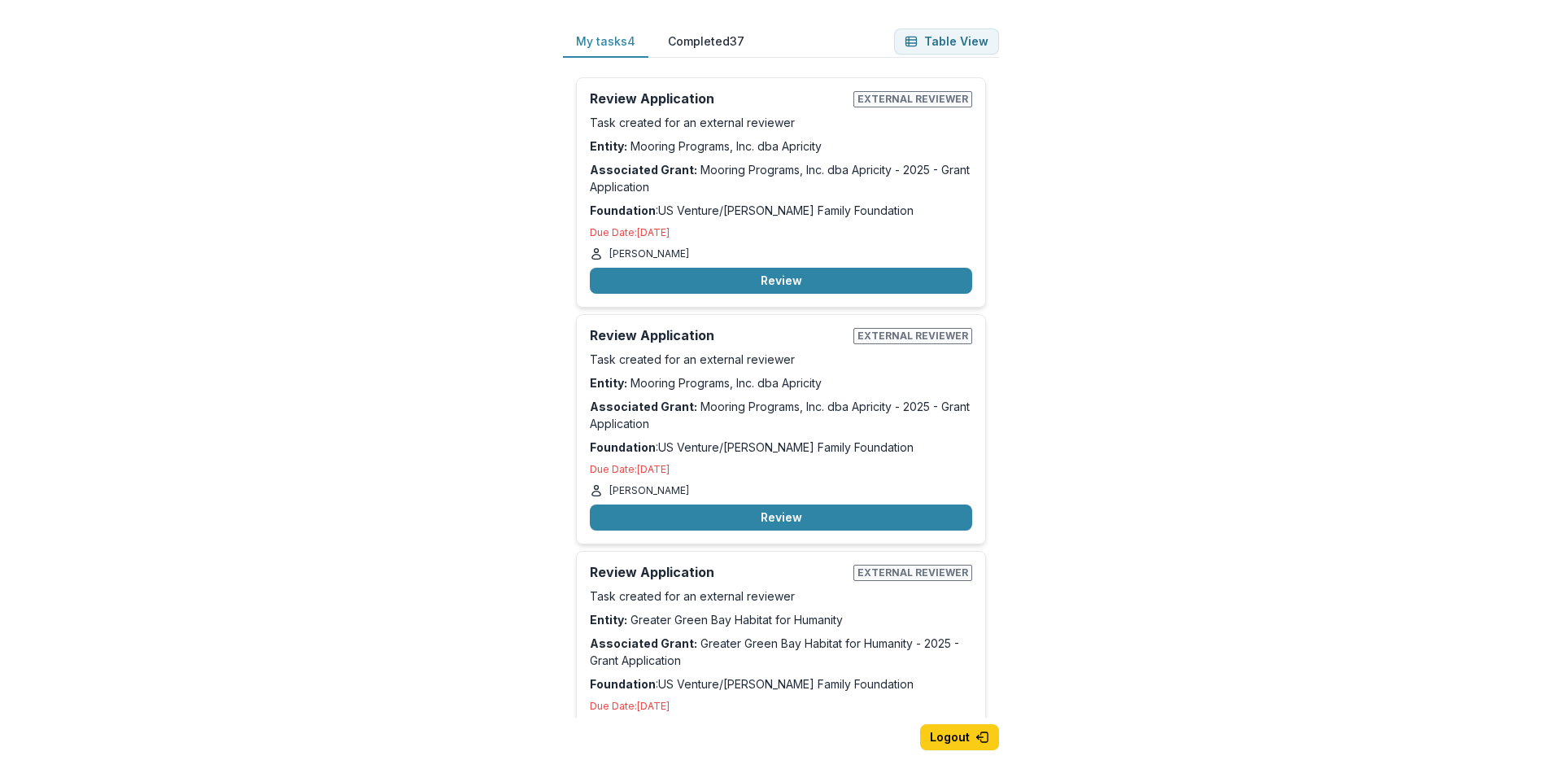
click at [704, 35] on button "Completed 37" at bounding box center [706, 42] width 102 height 32
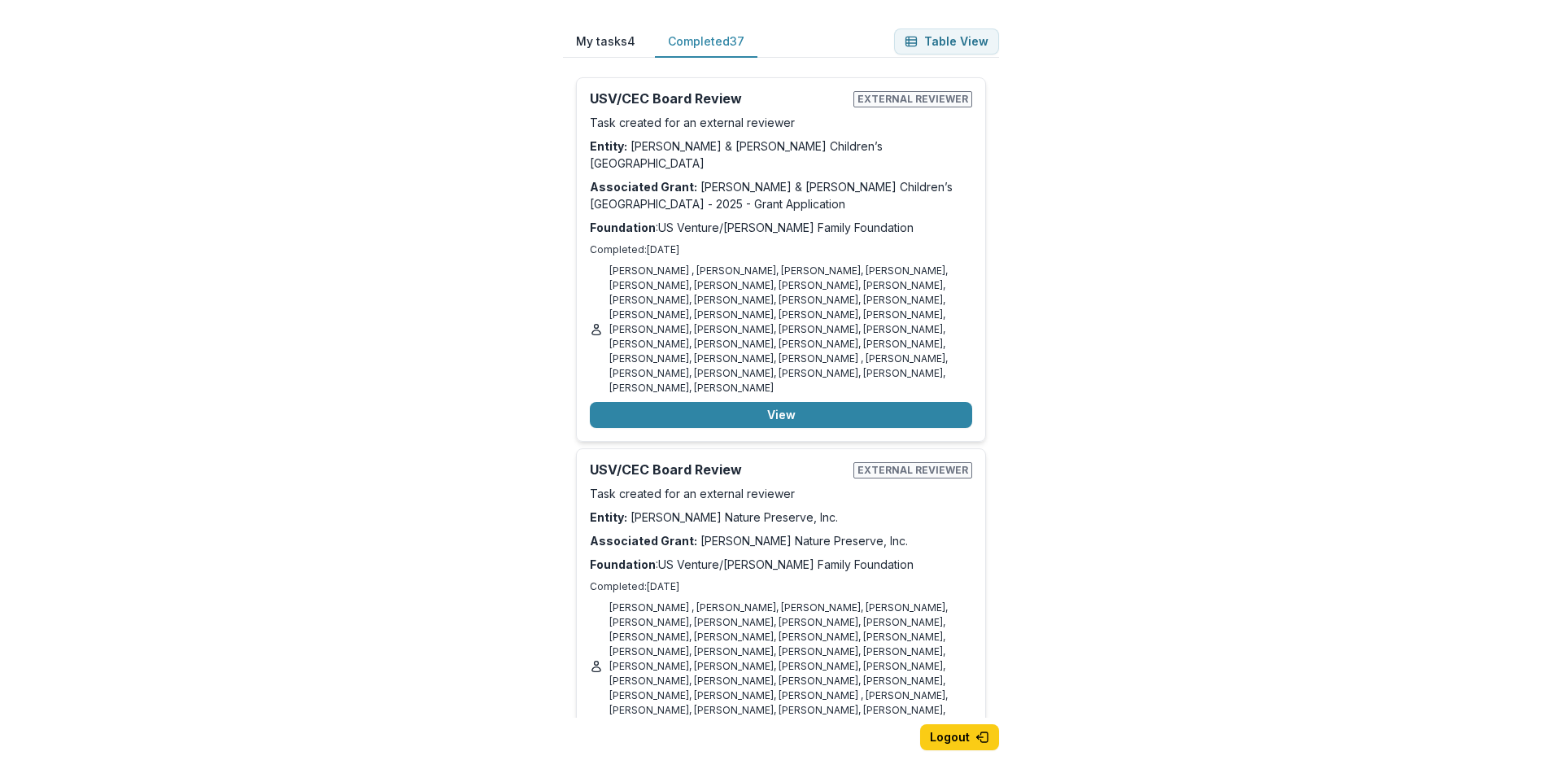
click at [604, 38] on button "My tasks 4" at bounding box center [605, 42] width 85 height 32
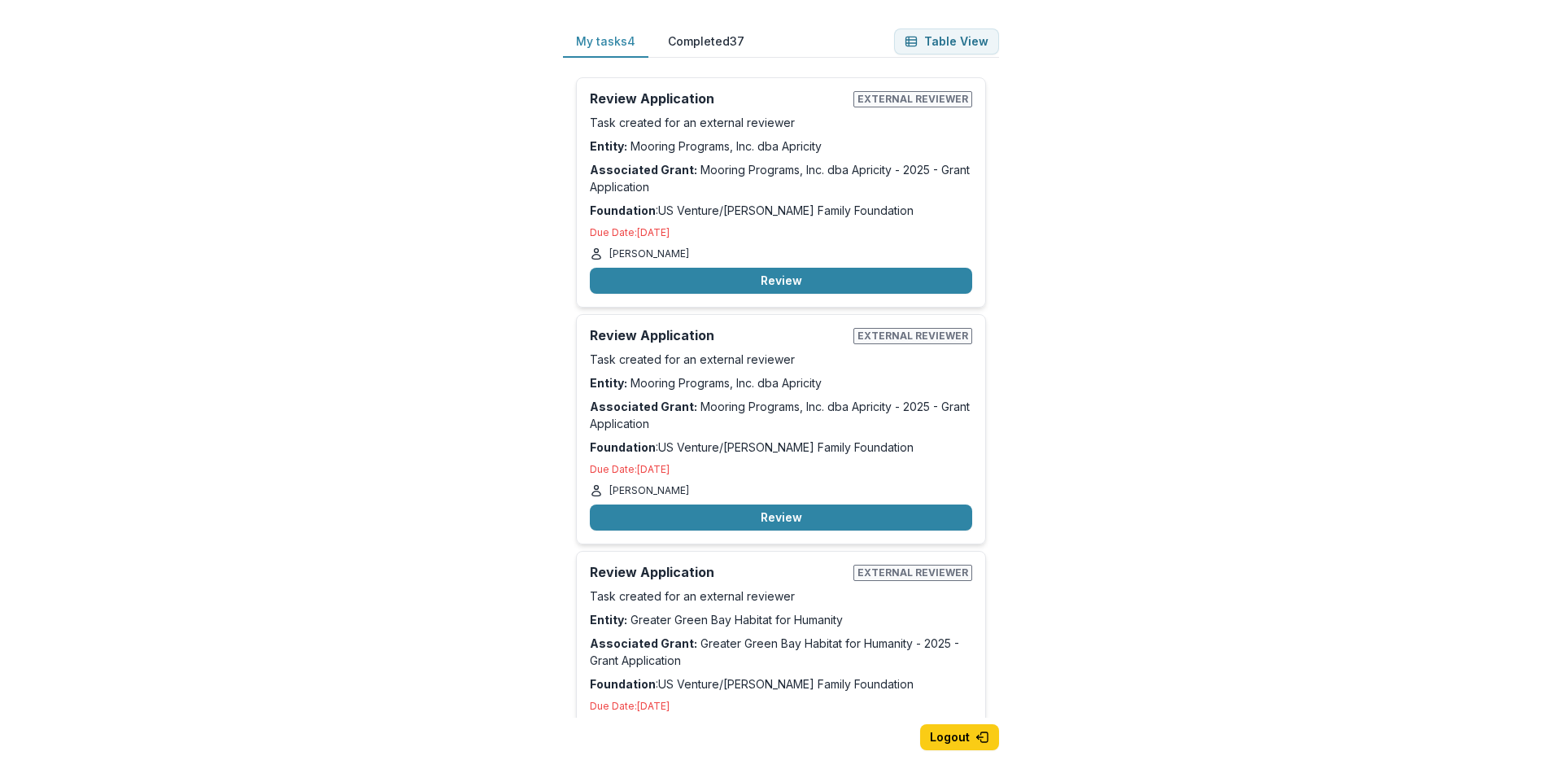
click at [713, 39] on button "Completed 37" at bounding box center [706, 42] width 102 height 32
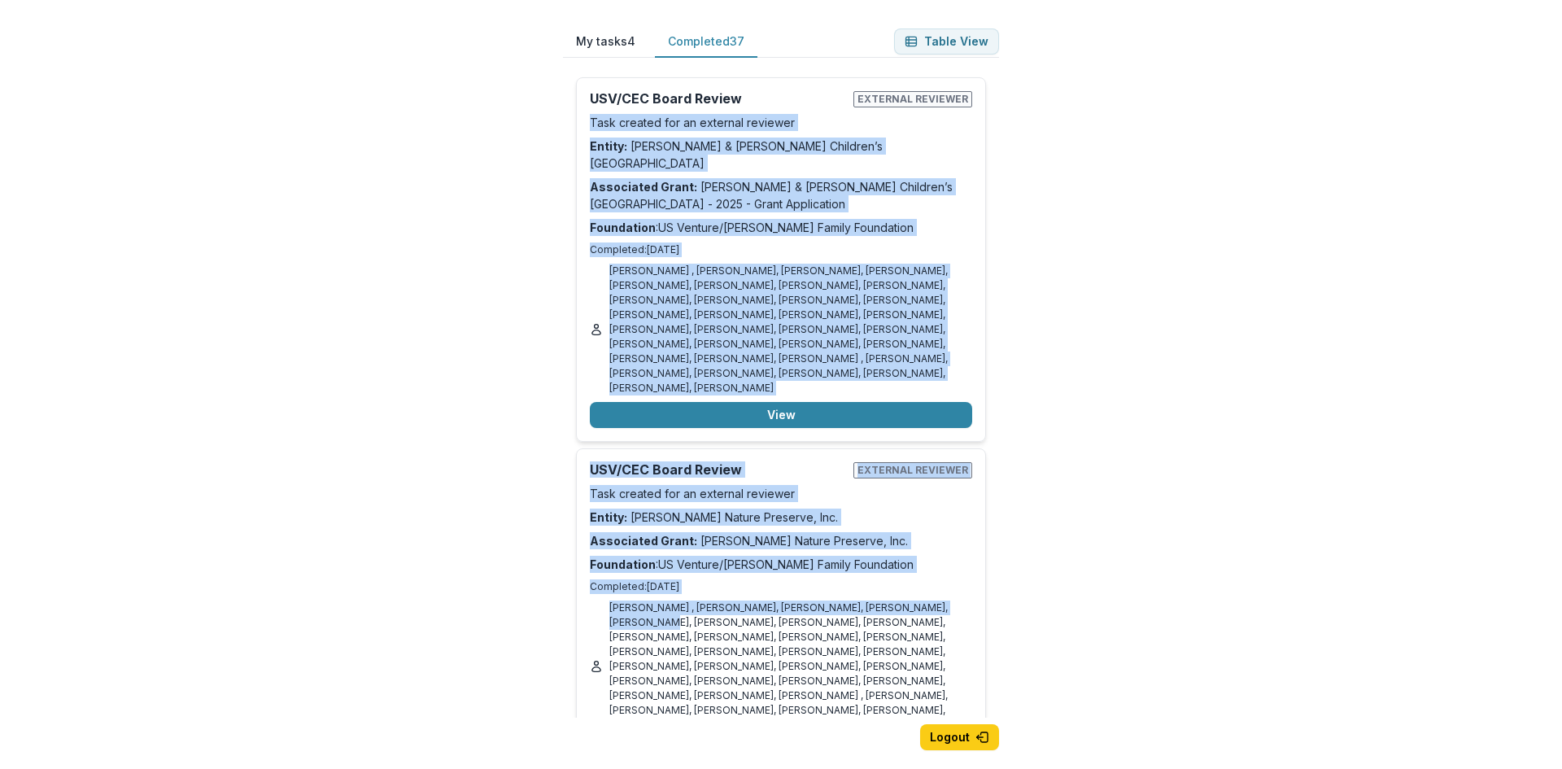
drag, startPoint x: 994, startPoint y: 88, endPoint x: 1039, endPoint y: 514, distance: 428.6
click at [1044, 539] on div "My tasks 4 Completed 37 Table View Review Application External reviewer Task cr…" at bounding box center [781, 384] width 1562 height 769
click at [1034, 160] on div "My tasks 4 Completed 37 Table View Review Application External reviewer Task cr…" at bounding box center [781, 384] width 1562 height 769
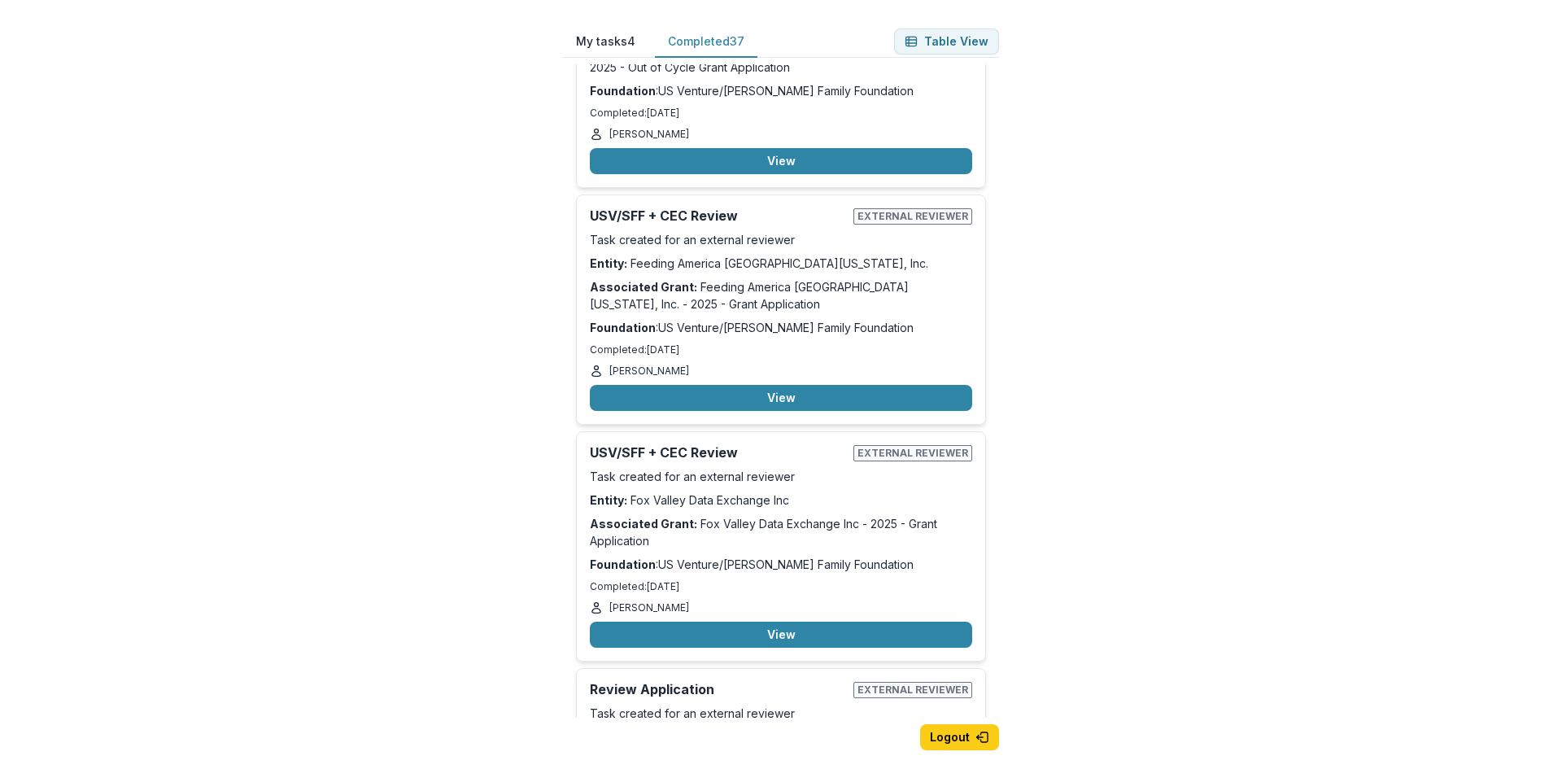
scroll to position [8786, 0]
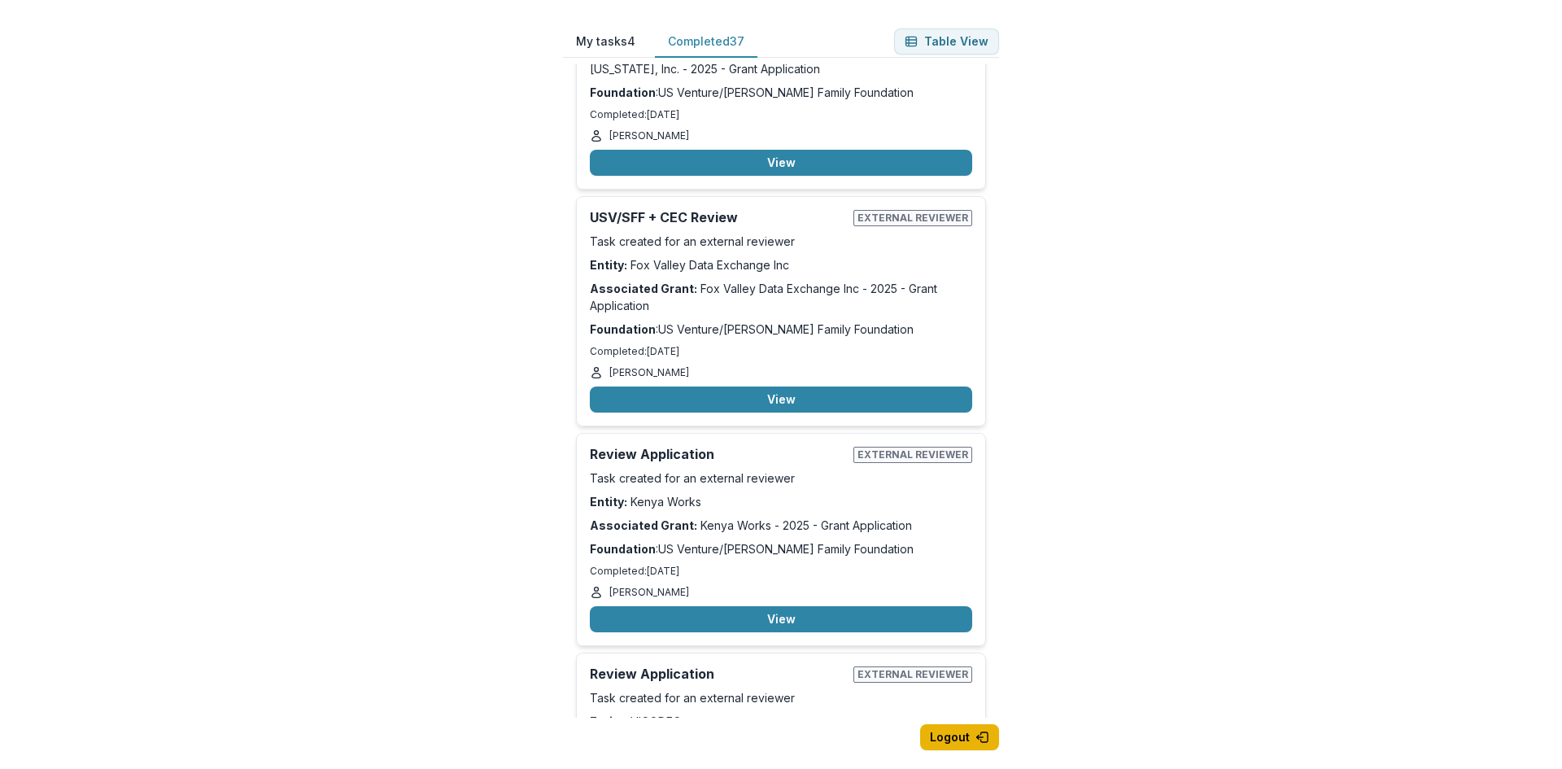
drag, startPoint x: 948, startPoint y: 740, endPoint x: 990, endPoint y: 727, distance: 43.5
click at [950, 739] on button "Logout" at bounding box center [959, 737] width 79 height 26
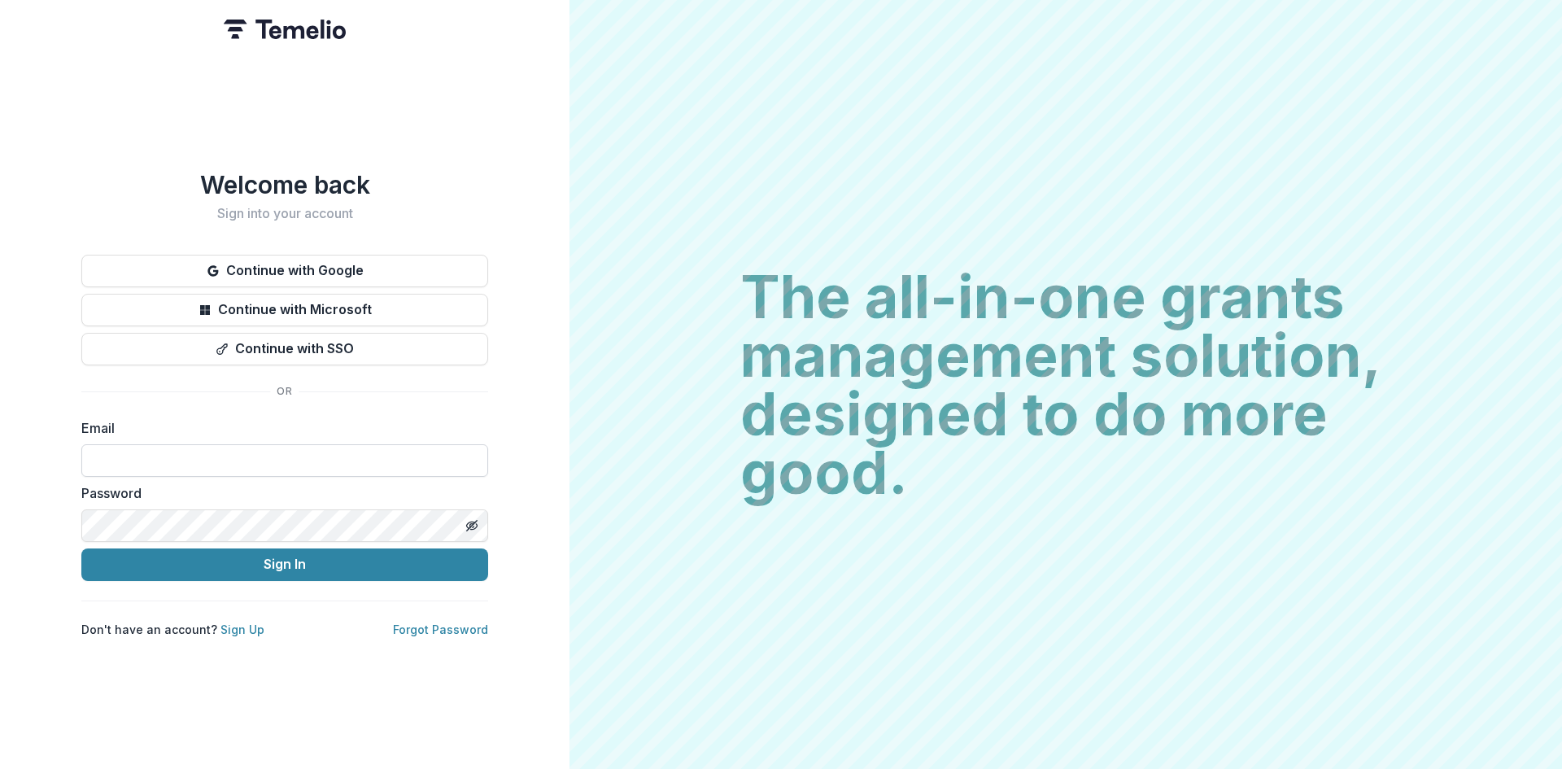
click at [166, 451] on input at bounding box center [284, 460] width 407 height 33
type input "**********"
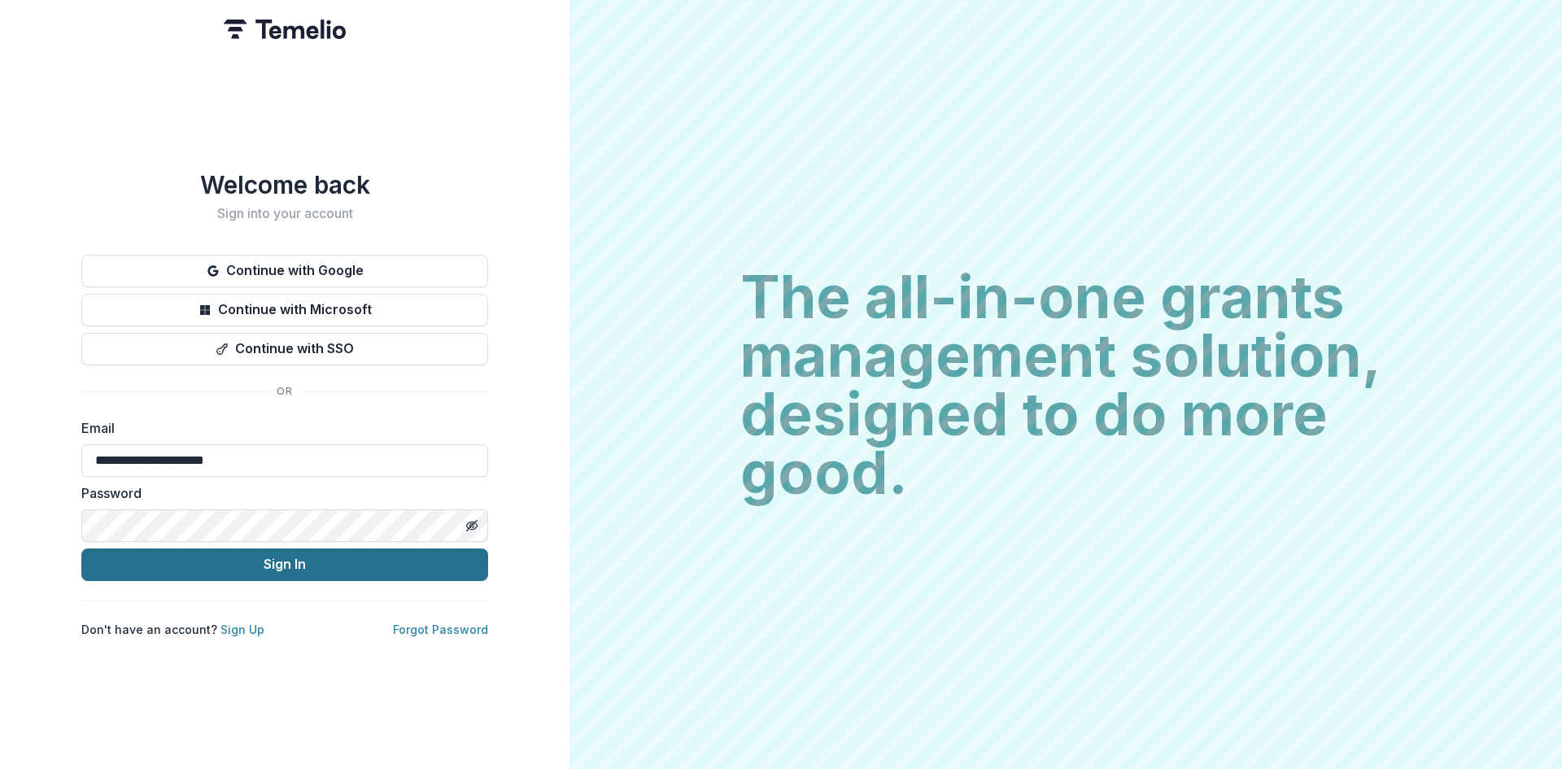
click at [370, 558] on button "Sign In" at bounding box center [284, 564] width 407 height 33
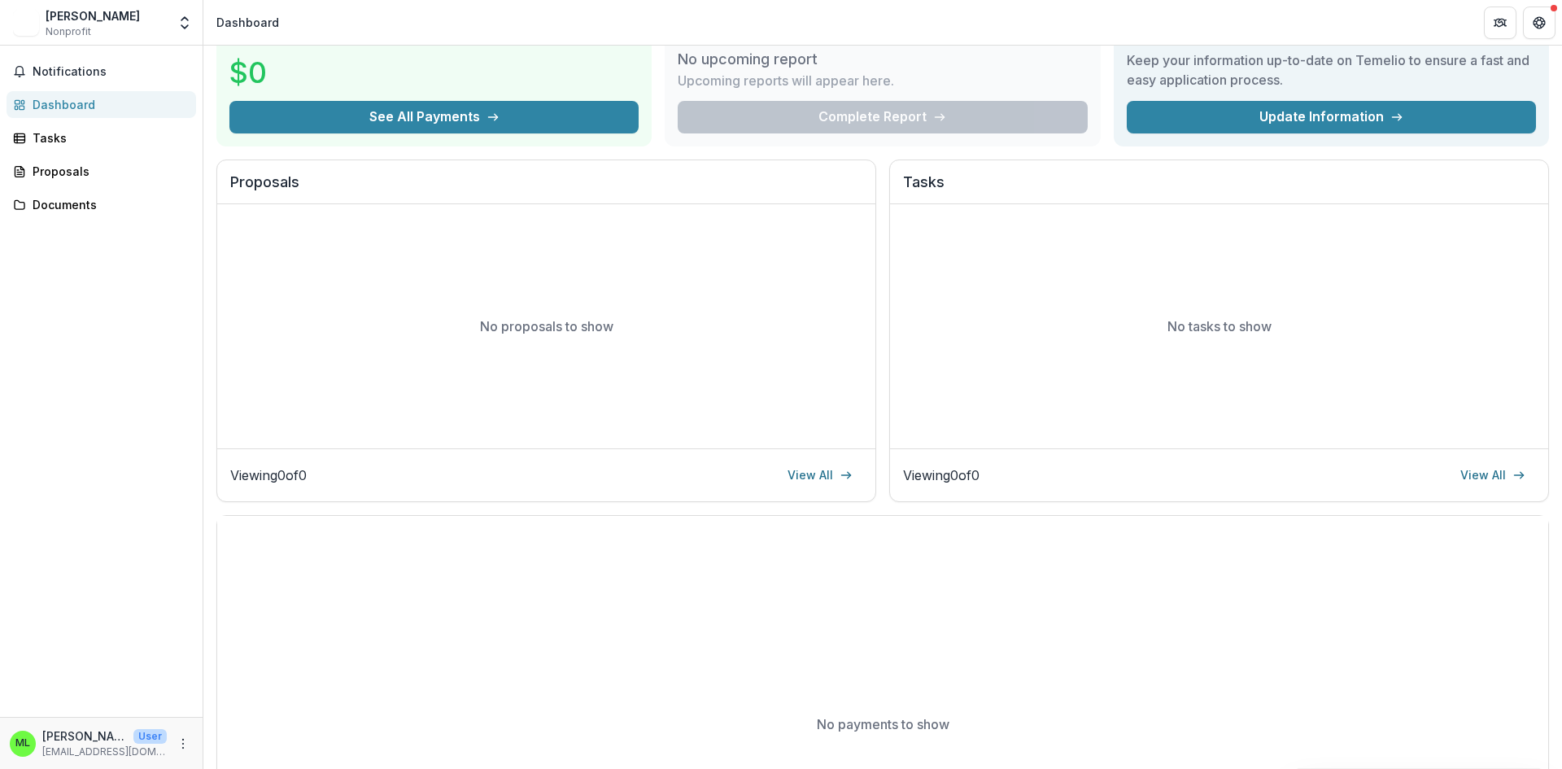
scroll to position [244, 0]
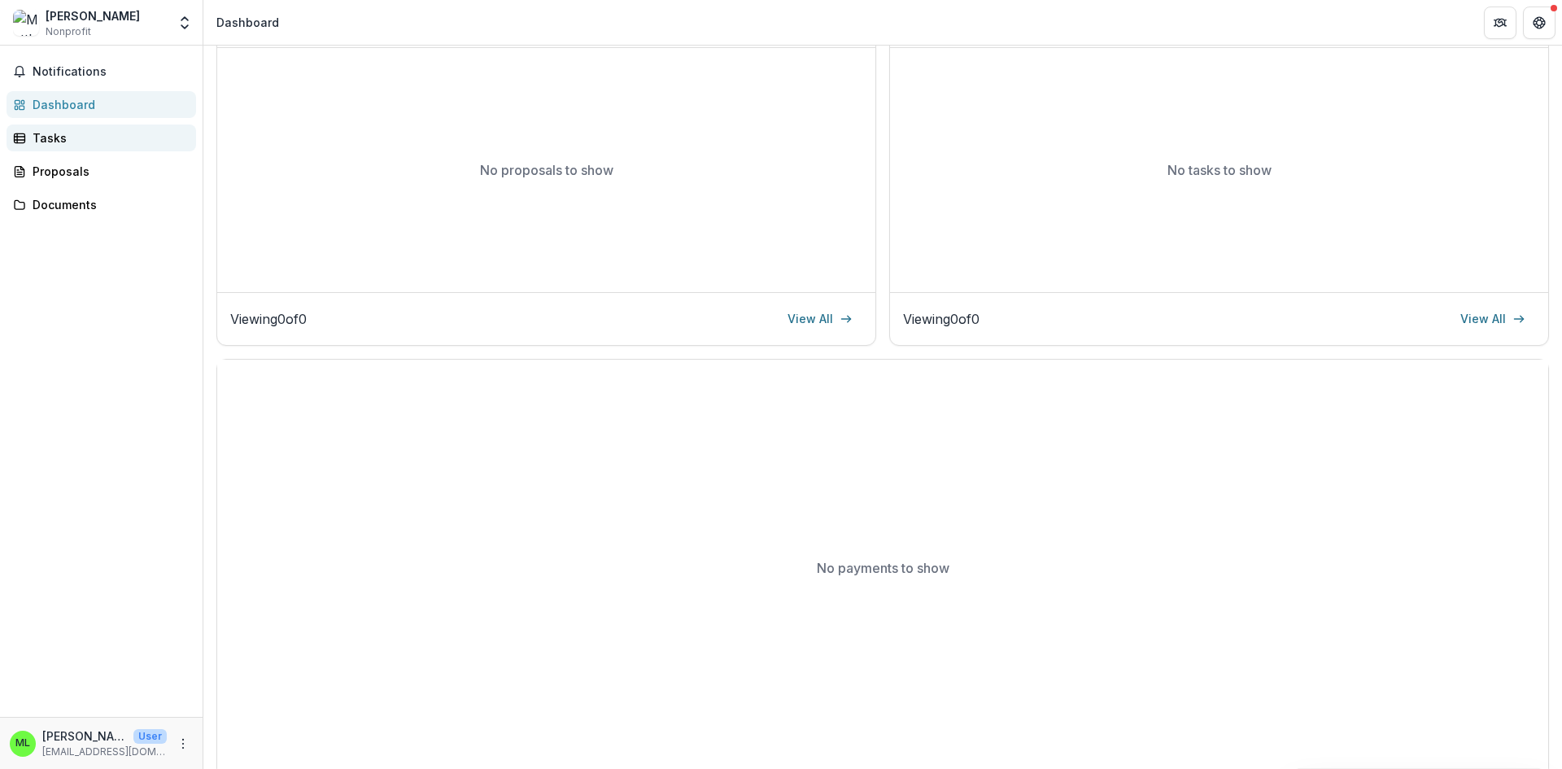
click at [48, 136] on div "Tasks" at bounding box center [108, 137] width 150 height 17
